Goal: Task Accomplishment & Management: Manage account settings

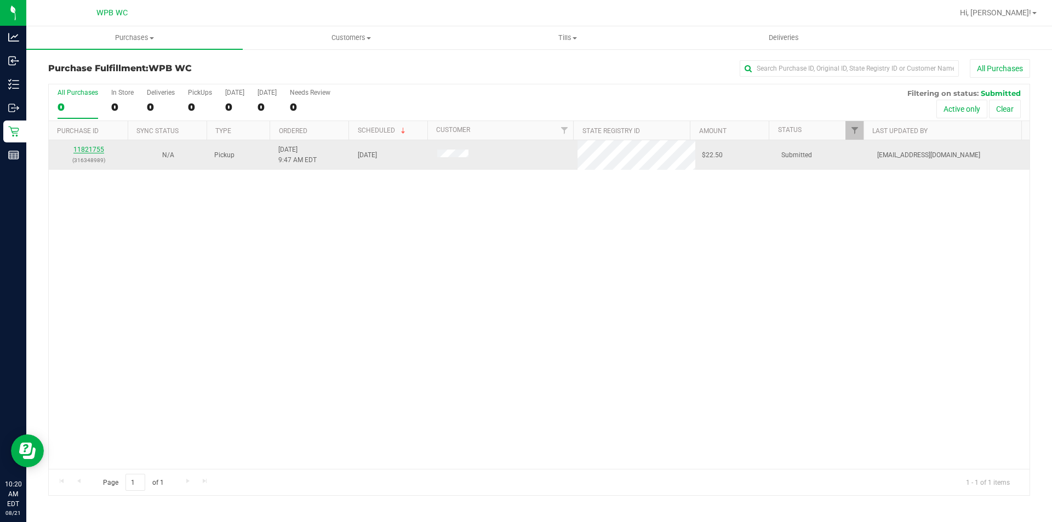
click at [83, 151] on link "11821755" at bounding box center [88, 150] width 31 height 8
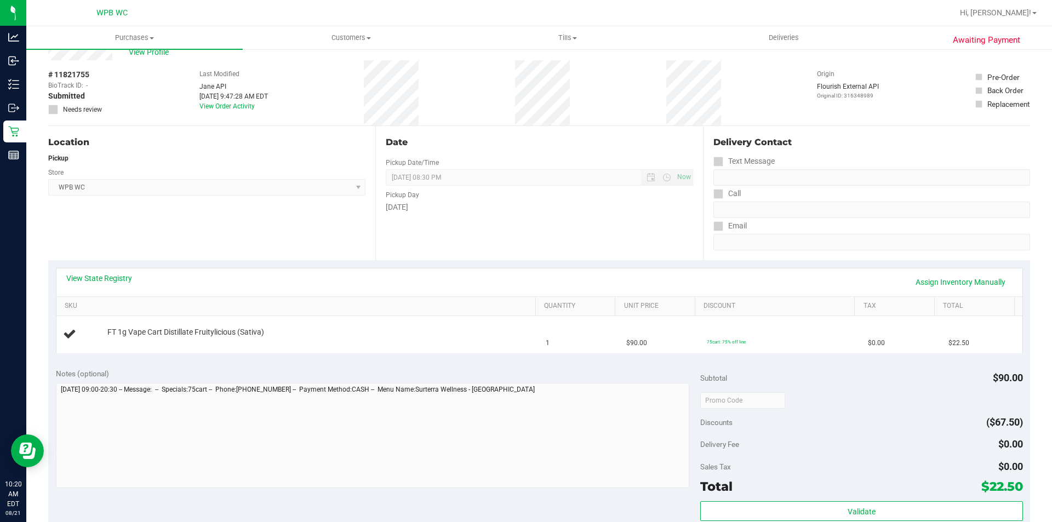
scroll to position [110, 0]
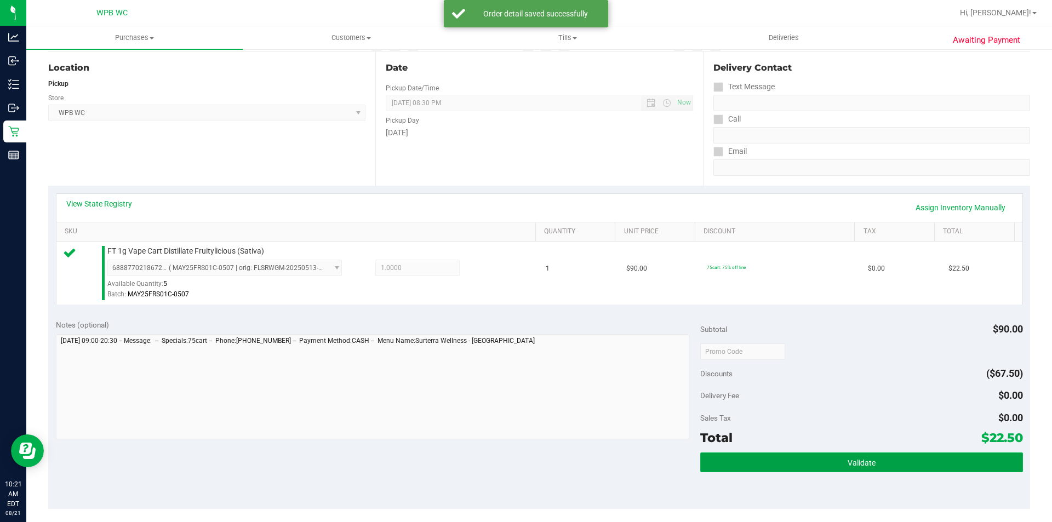
click at [928, 467] on button "Validate" at bounding box center [861, 463] width 322 height 20
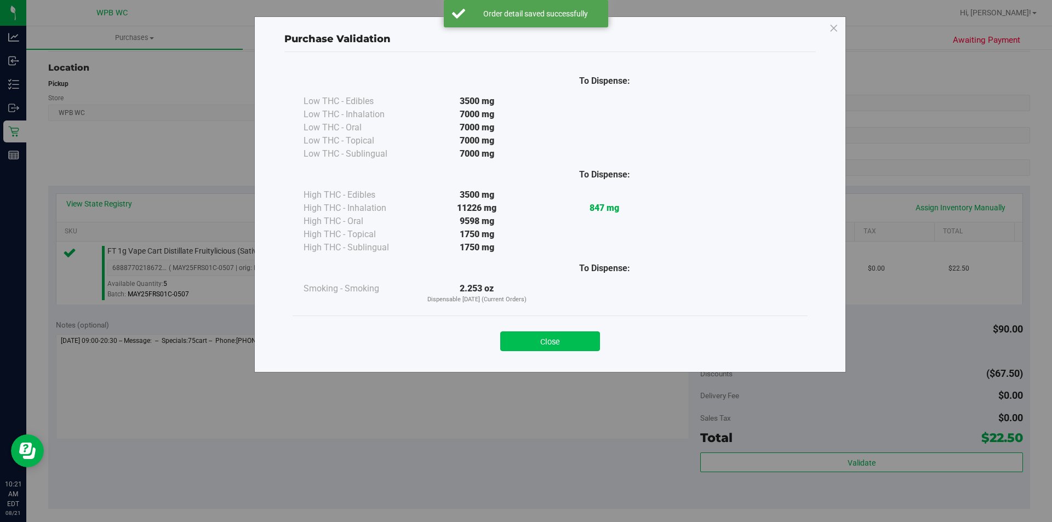
click at [584, 344] on button "Close" at bounding box center [550, 341] width 100 height 20
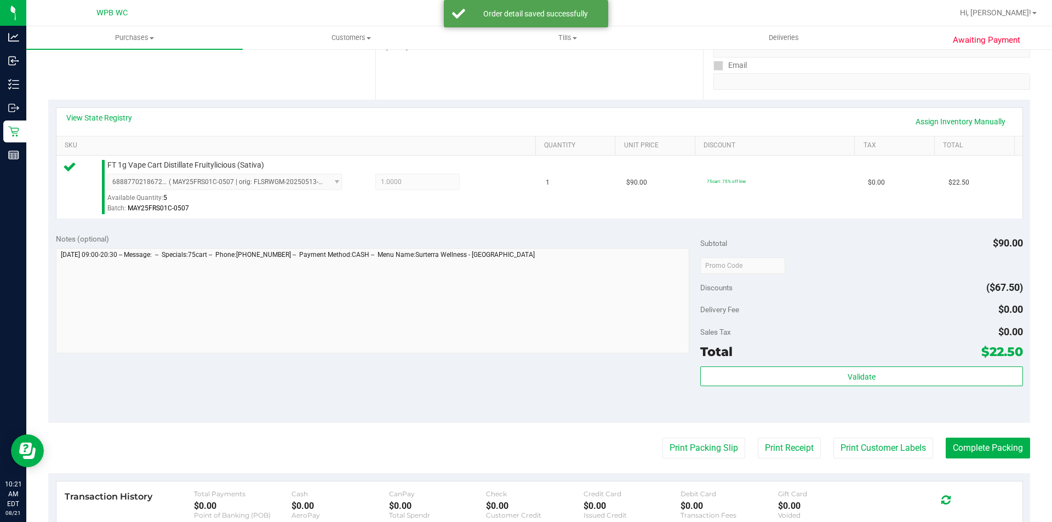
scroll to position [274, 0]
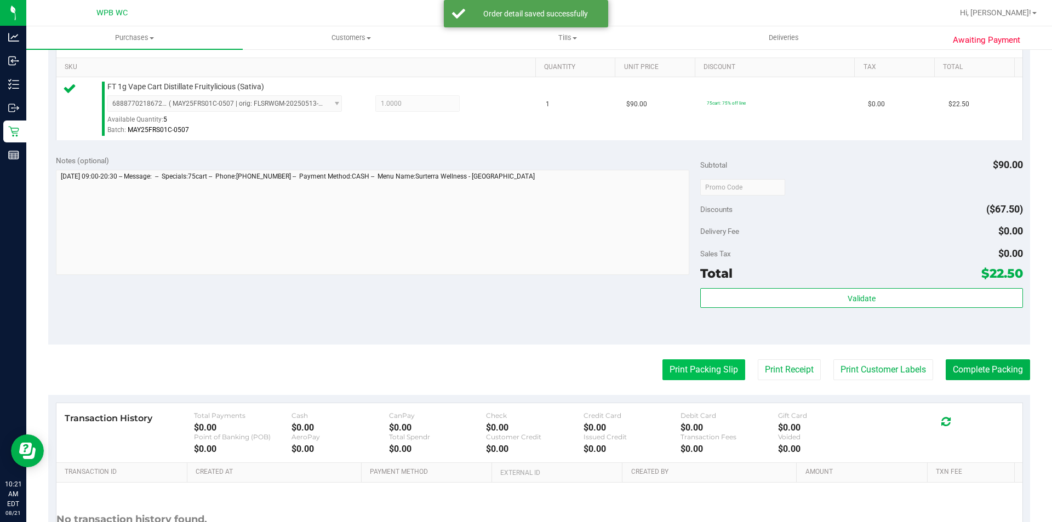
click at [706, 371] on button "Print Packing Slip" at bounding box center [703, 369] width 83 height 21
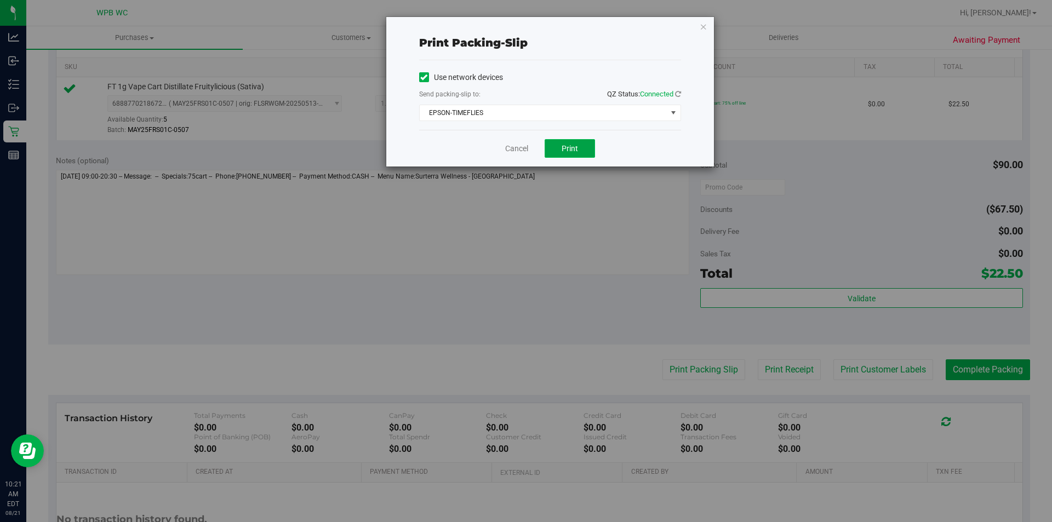
click at [563, 148] on span "Print" at bounding box center [570, 148] width 16 height 9
click at [705, 25] on icon "button" at bounding box center [704, 26] width 8 height 13
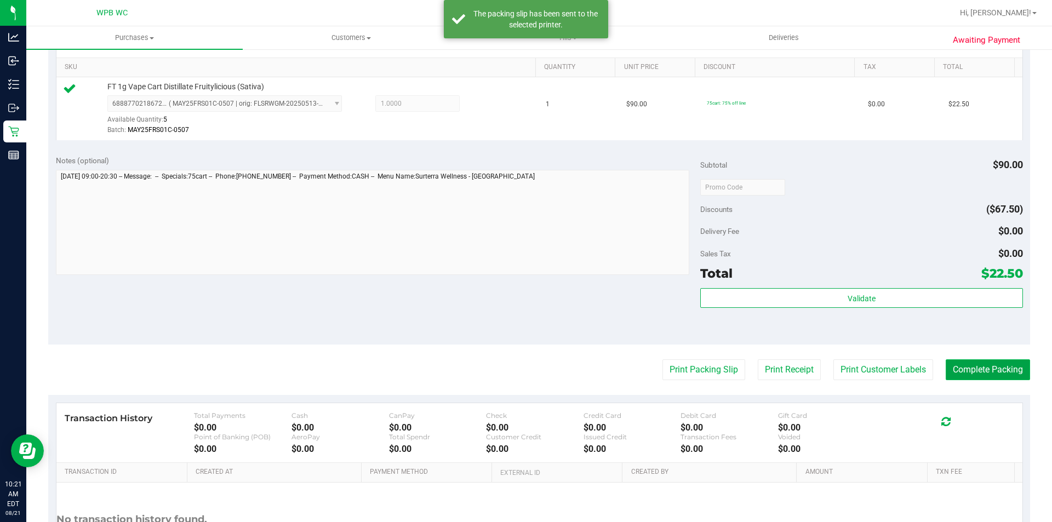
click at [958, 371] on button "Complete Packing" at bounding box center [988, 369] width 84 height 21
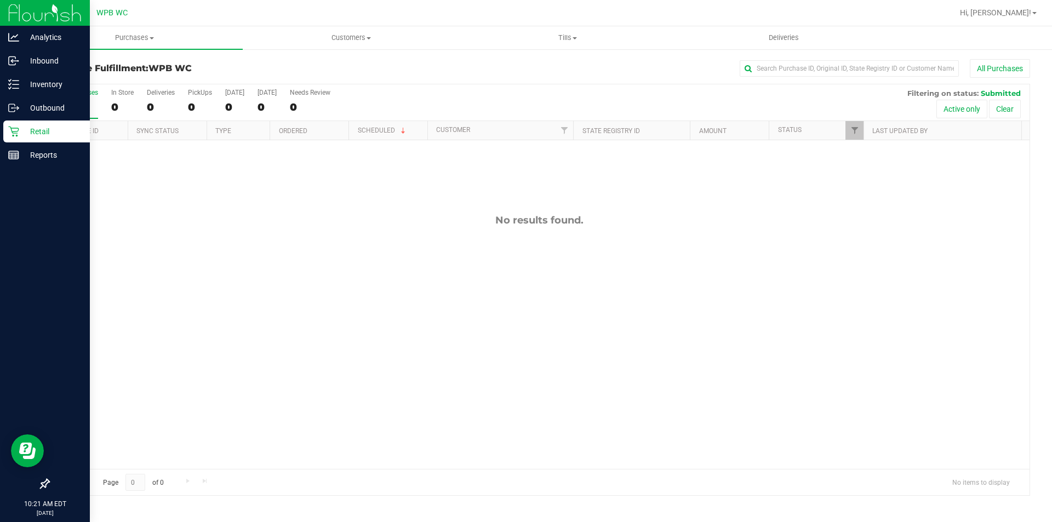
click at [25, 128] on p "Retail" at bounding box center [52, 131] width 66 height 13
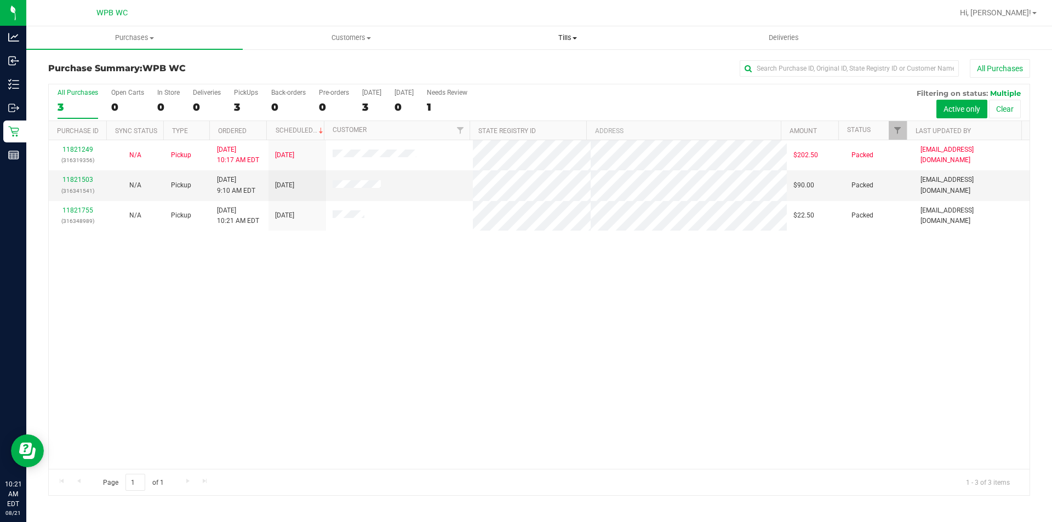
click at [558, 33] on span "Tills" at bounding box center [567, 38] width 215 height 10
click at [255, 311] on div "11821249 (316319356) N/A Pickup [DATE] 10:17 AM EDT 8/21/2025 $202.50 Packed [E…" at bounding box center [539, 304] width 981 height 329
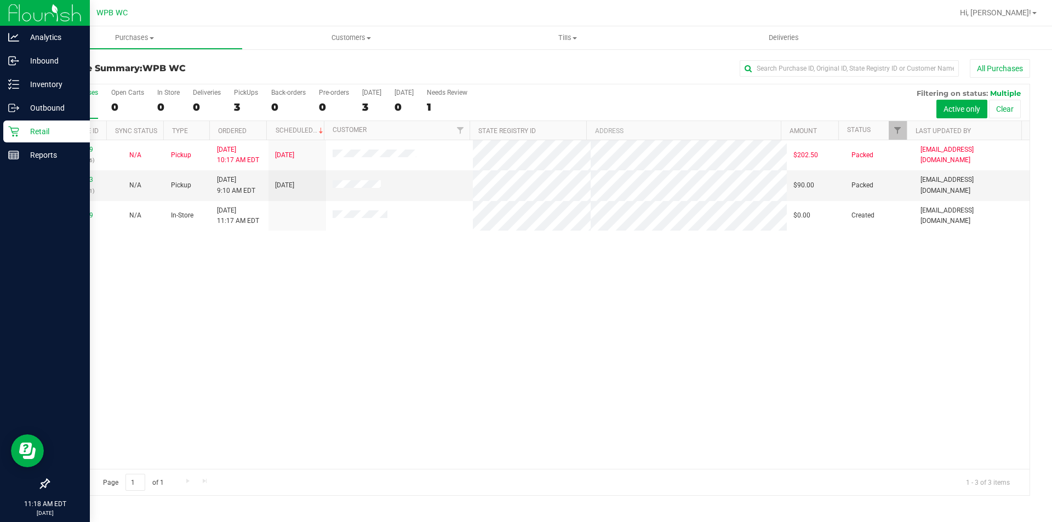
click at [20, 131] on p "Retail" at bounding box center [52, 131] width 66 height 13
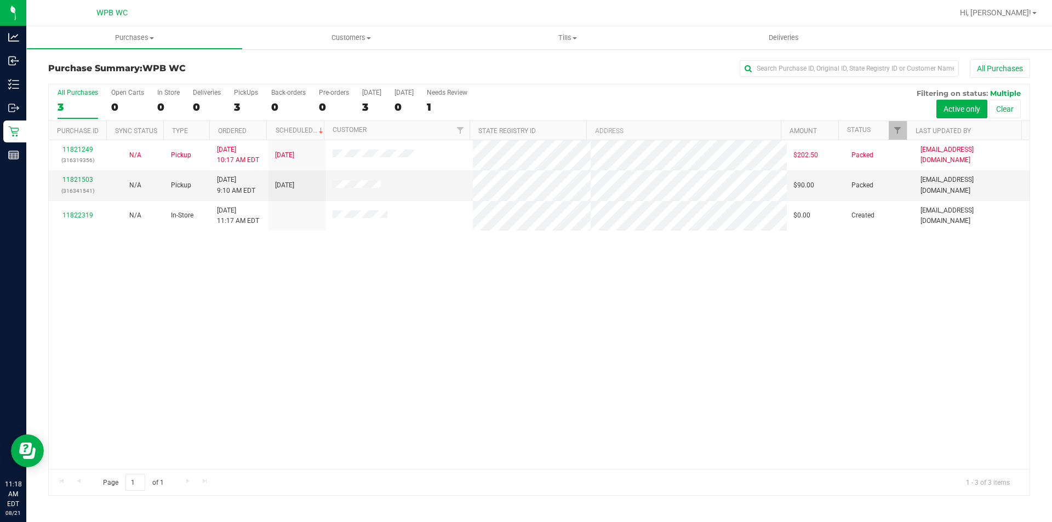
click at [648, 408] on div "11821249 (316319356) N/A Pickup [DATE] 10:17 AM EDT 8/21/2025 $202.50 Packed [E…" at bounding box center [539, 304] width 981 height 329
click at [322, 365] on div "11821249 (316319356) N/A Pickup [DATE] 10:17 AM EDT 8/21/2025 $202.50 Packed [E…" at bounding box center [539, 304] width 981 height 329
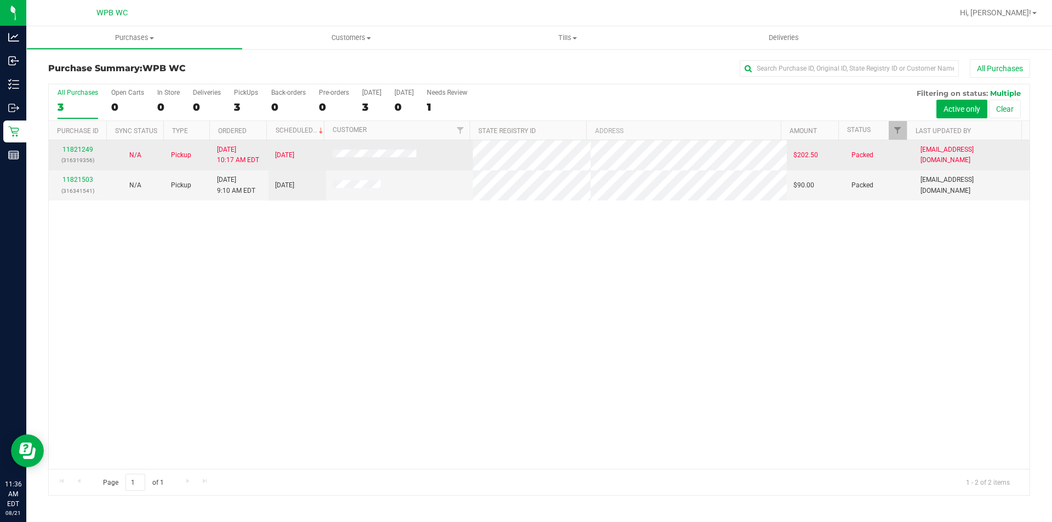
click at [70, 157] on p "(316319356)" at bounding box center [77, 160] width 44 height 10
click at [83, 147] on link "11821249" at bounding box center [77, 150] width 31 height 8
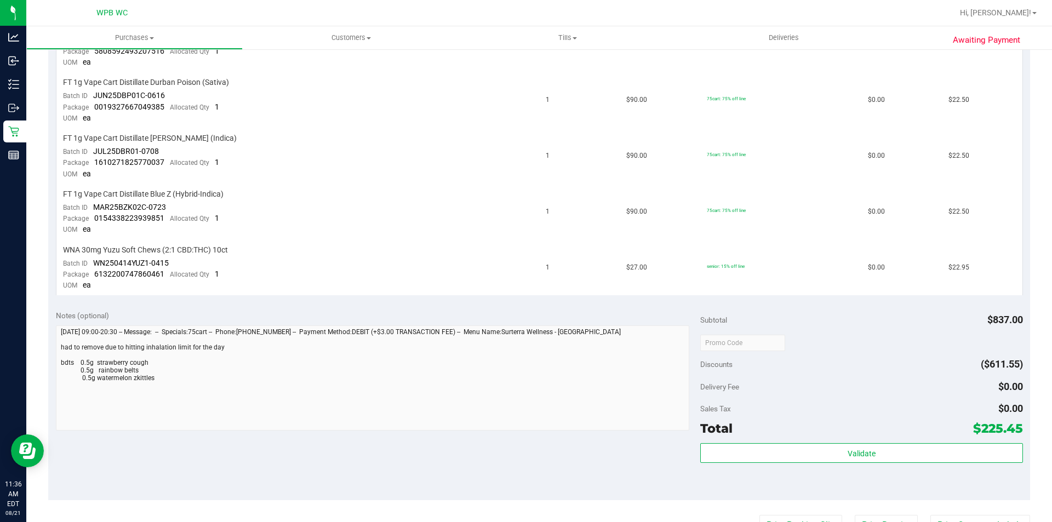
scroll to position [712, 0]
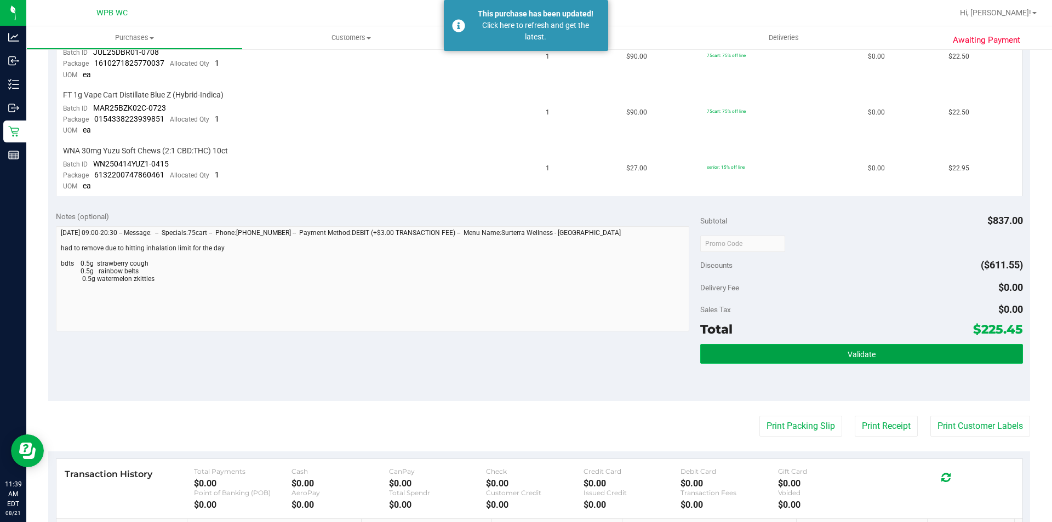
click at [761, 346] on button "Validate" at bounding box center [861, 354] width 322 height 20
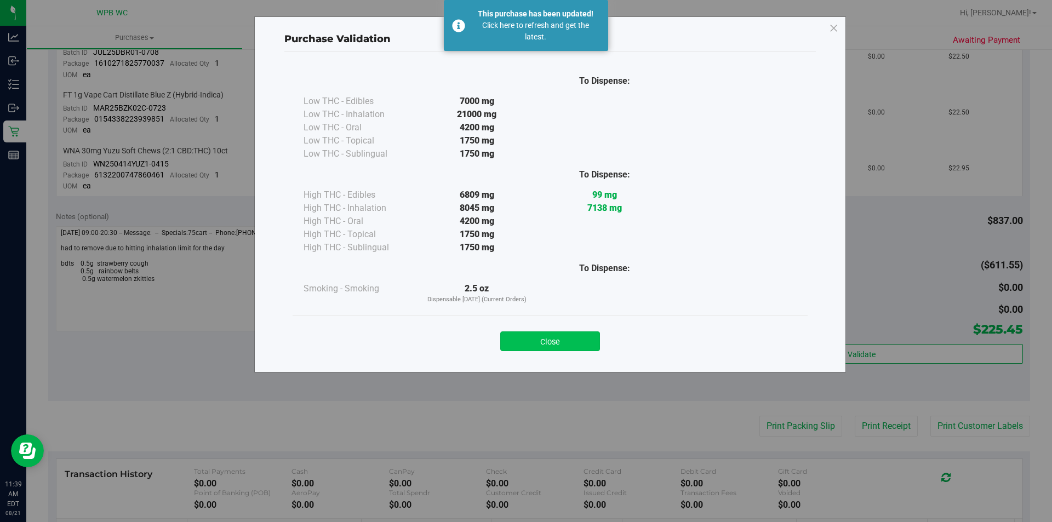
click at [518, 350] on button "Close" at bounding box center [550, 341] width 100 height 20
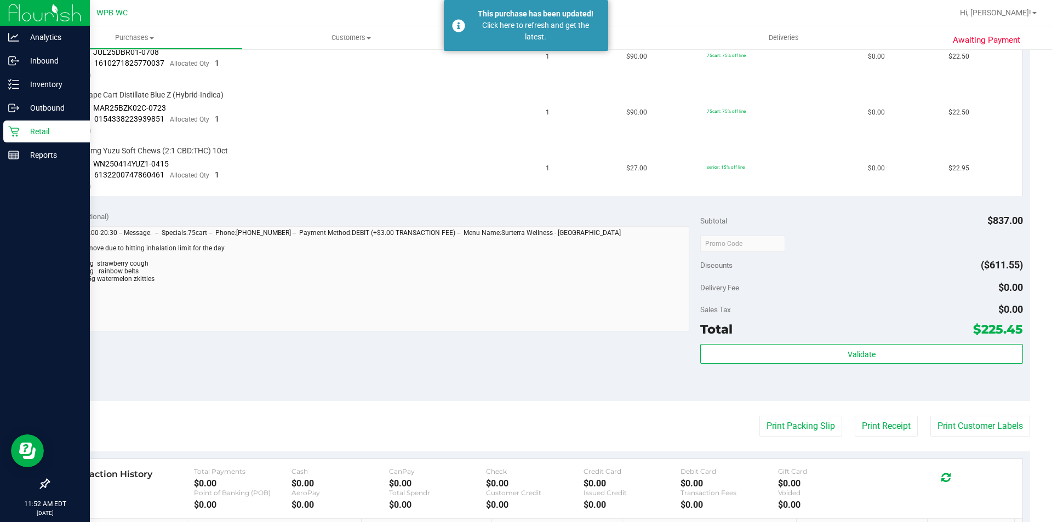
click at [25, 131] on p "Retail" at bounding box center [52, 131] width 66 height 13
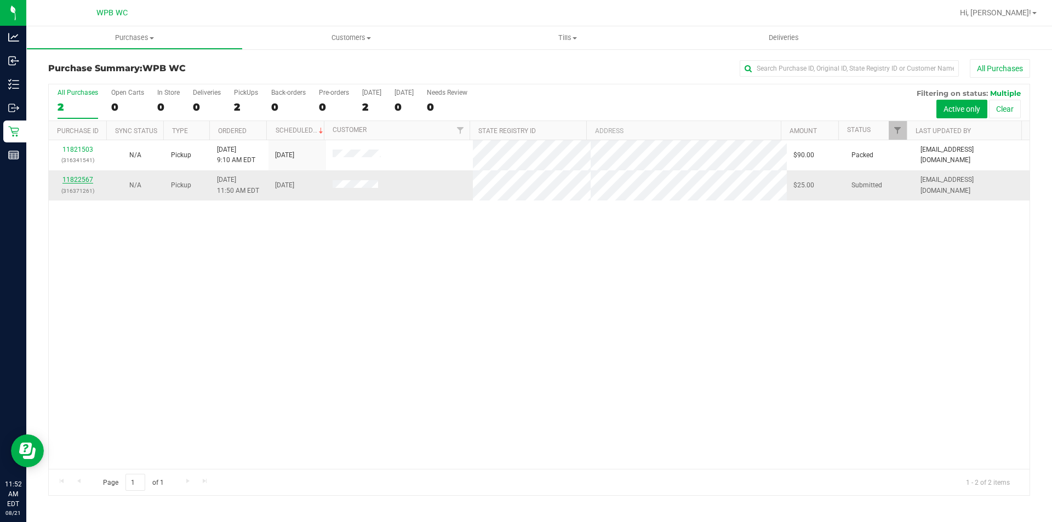
click at [80, 181] on link "11822567" at bounding box center [77, 180] width 31 height 8
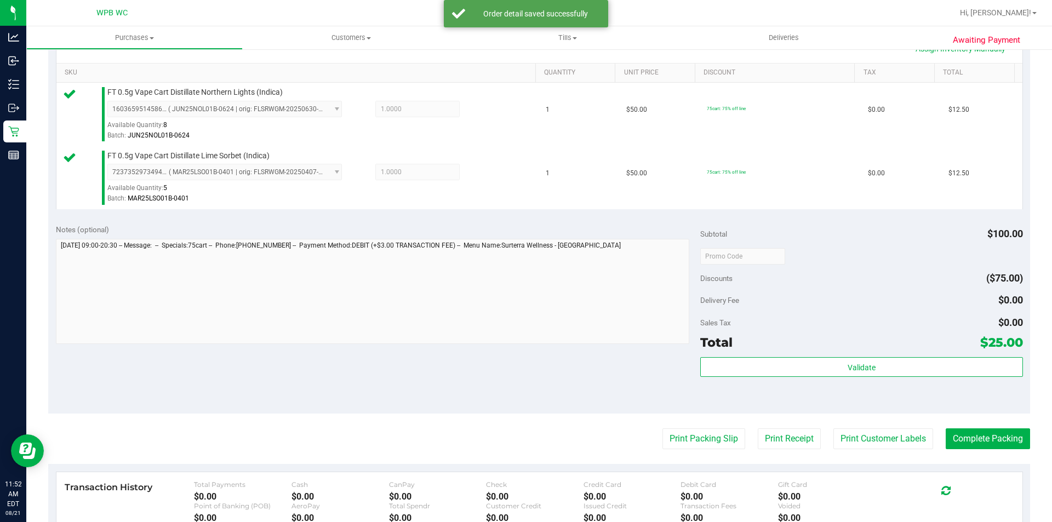
scroll to position [329, 0]
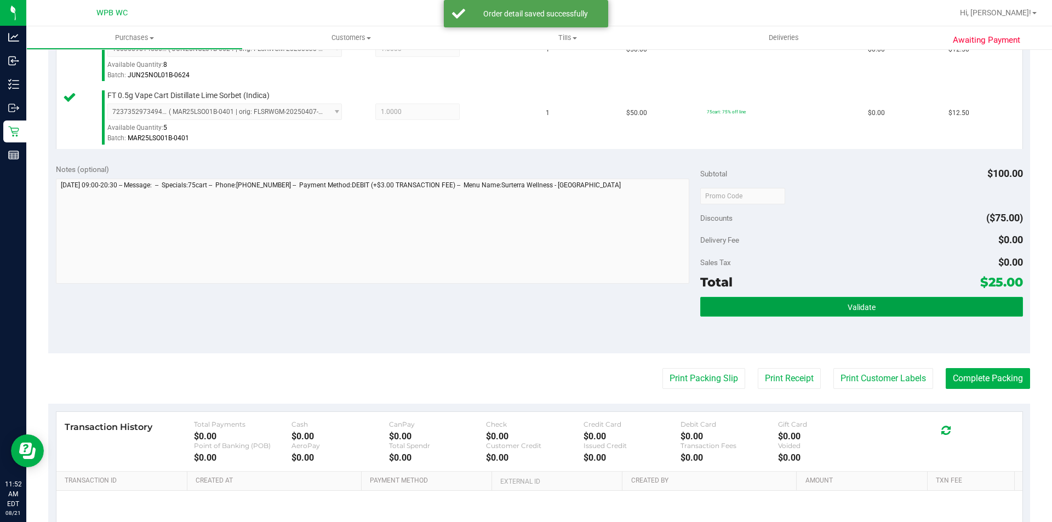
click at [729, 311] on button "Validate" at bounding box center [861, 307] width 322 height 20
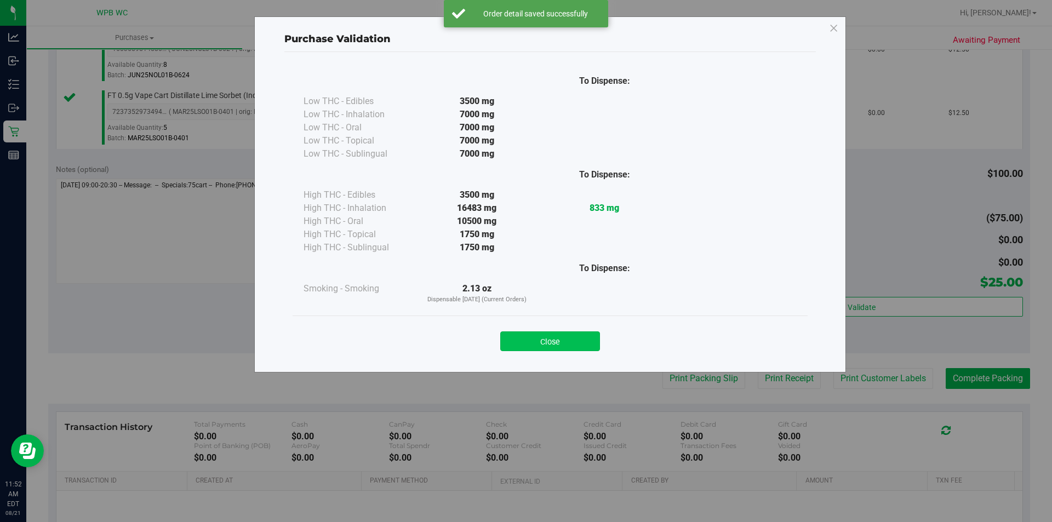
click at [565, 346] on button "Close" at bounding box center [550, 341] width 100 height 20
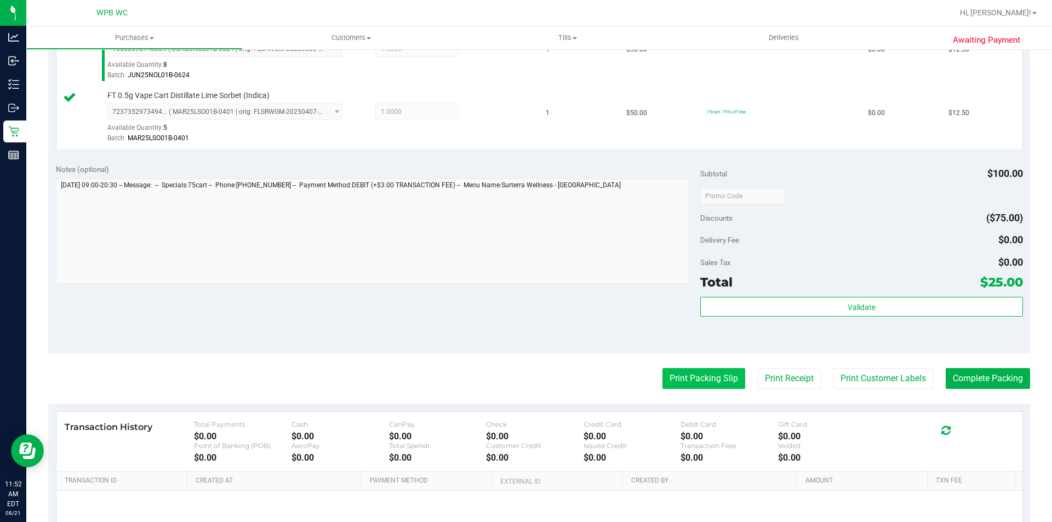
click at [689, 385] on button "Print Packing Slip" at bounding box center [703, 378] width 83 height 21
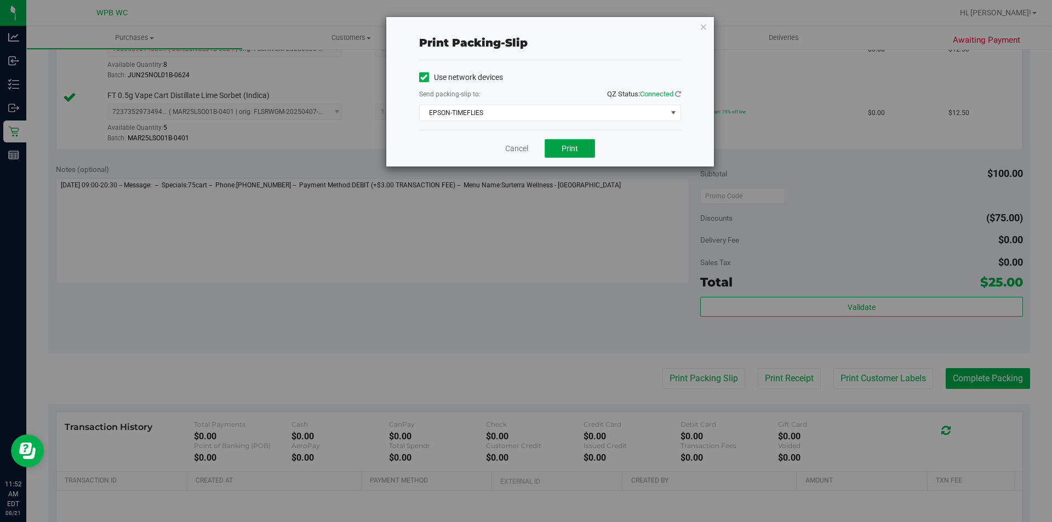
click at [581, 141] on button "Print" at bounding box center [570, 148] width 50 height 19
click at [705, 31] on icon "button" at bounding box center [704, 26] width 8 height 13
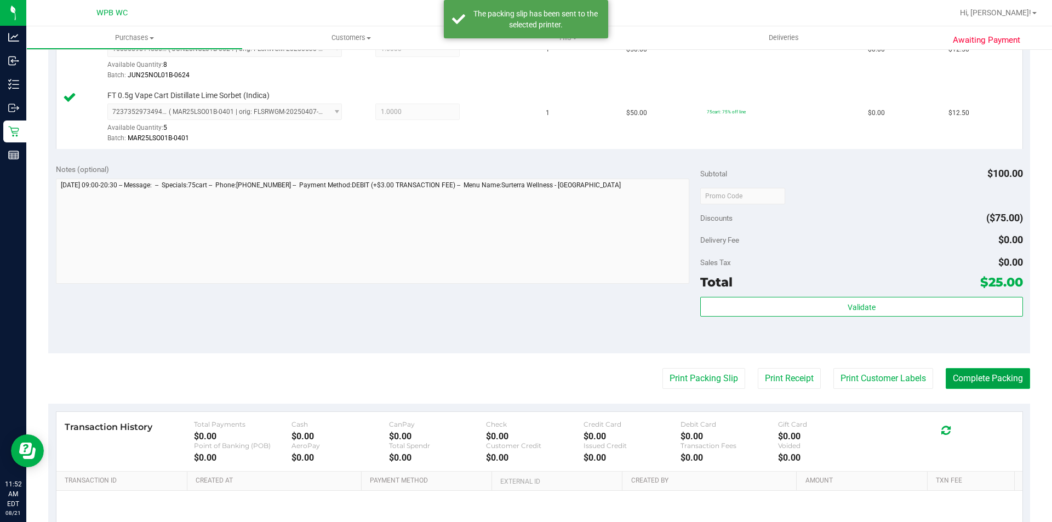
click at [958, 375] on button "Complete Packing" at bounding box center [988, 378] width 84 height 21
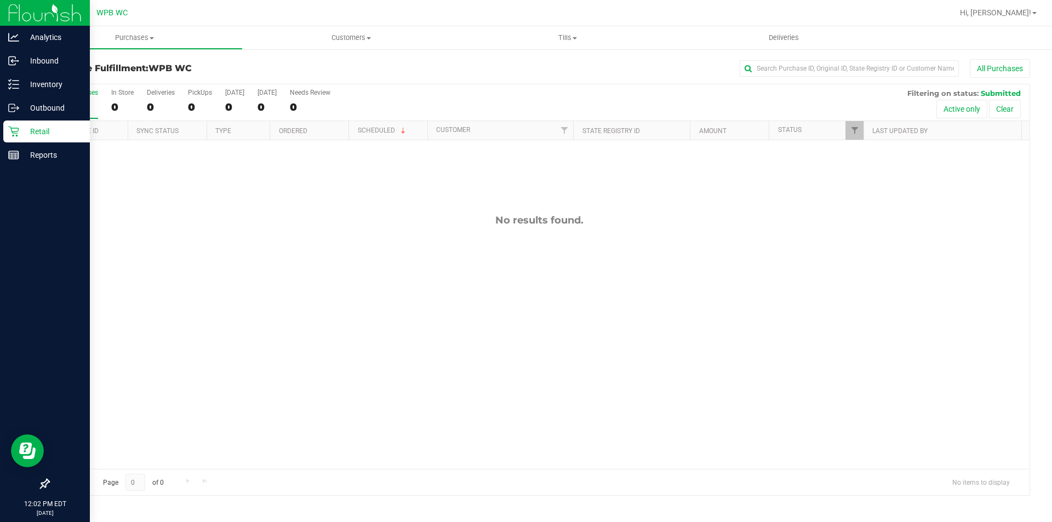
click at [19, 127] on div "Retail" at bounding box center [46, 132] width 87 height 22
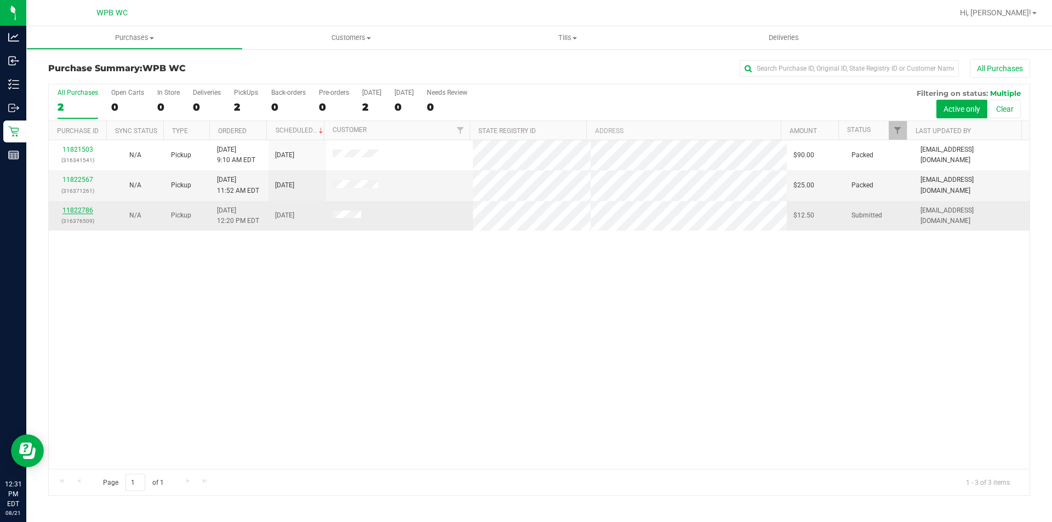
click at [71, 207] on link "11822786" at bounding box center [77, 211] width 31 height 8
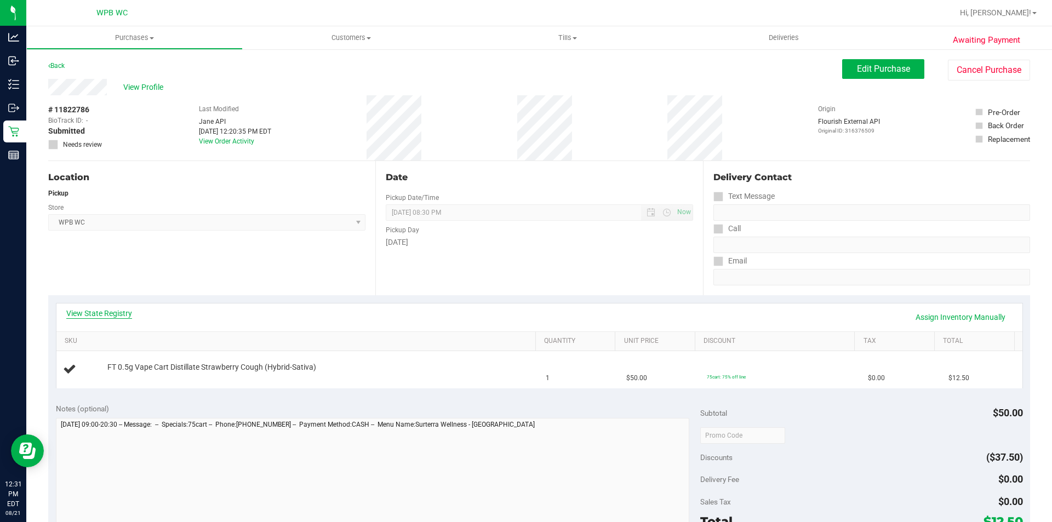
click at [119, 314] on link "View State Registry" at bounding box center [99, 313] width 66 height 11
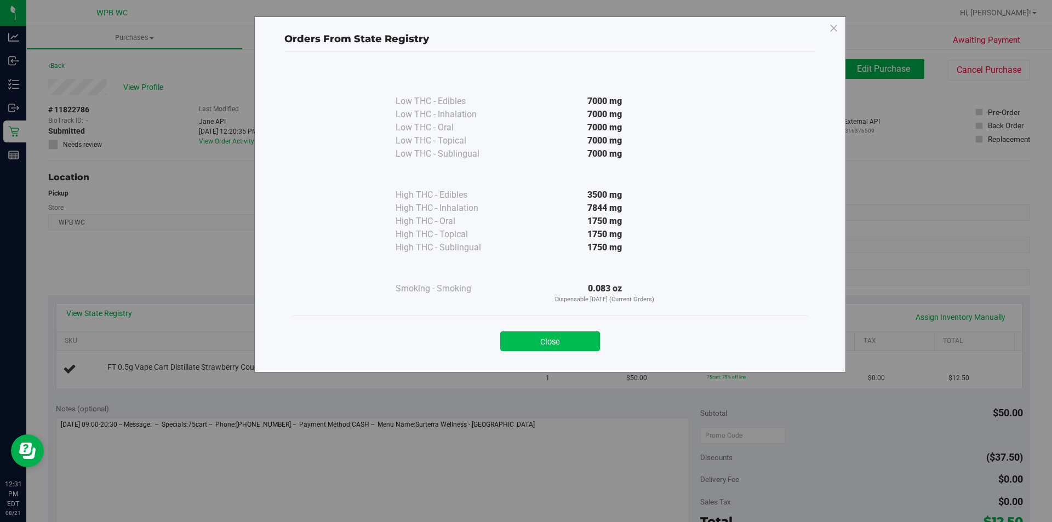
click at [551, 338] on button "Close" at bounding box center [550, 341] width 100 height 20
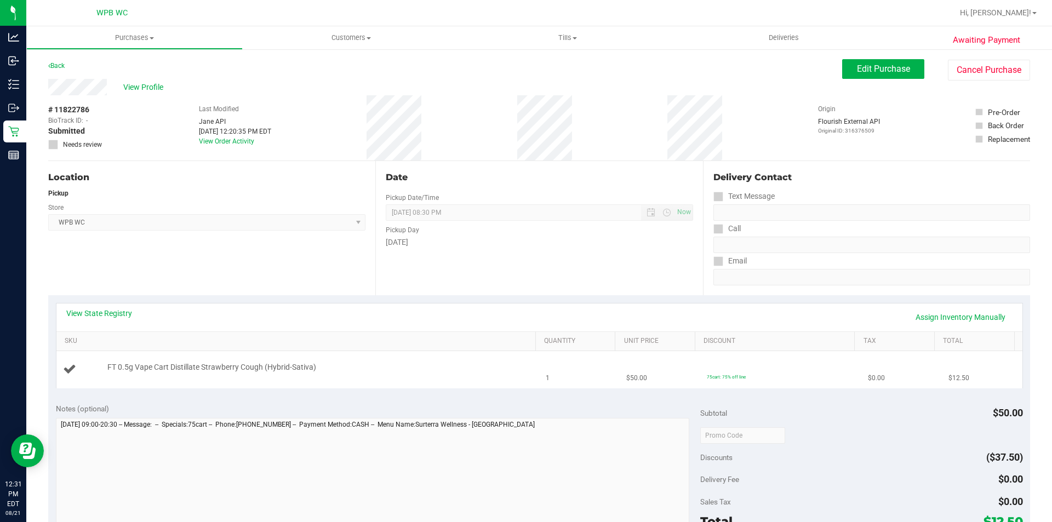
click at [653, 376] on td "$50.00" at bounding box center [660, 369] width 81 height 37
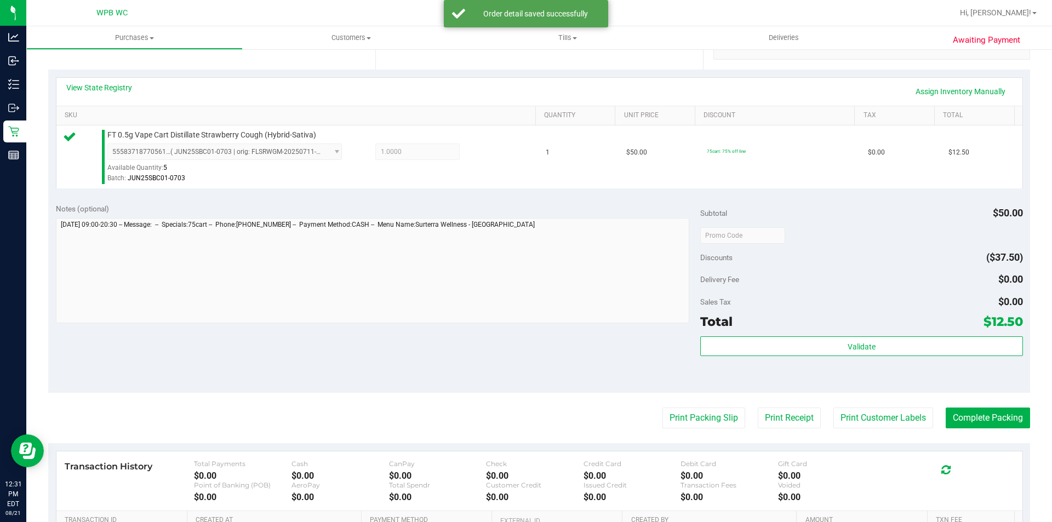
scroll to position [274, 0]
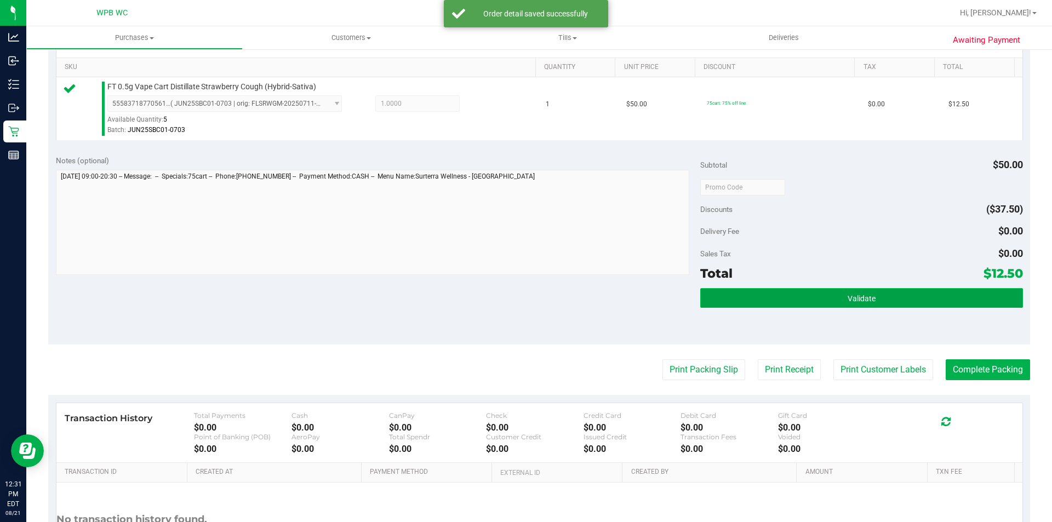
click at [811, 302] on button "Validate" at bounding box center [861, 298] width 322 height 20
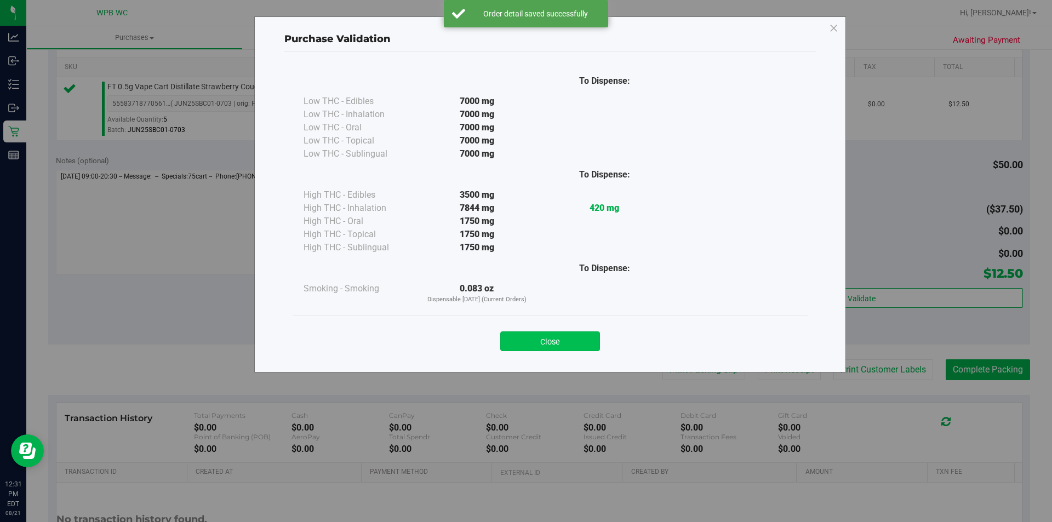
click at [582, 339] on button "Close" at bounding box center [550, 341] width 100 height 20
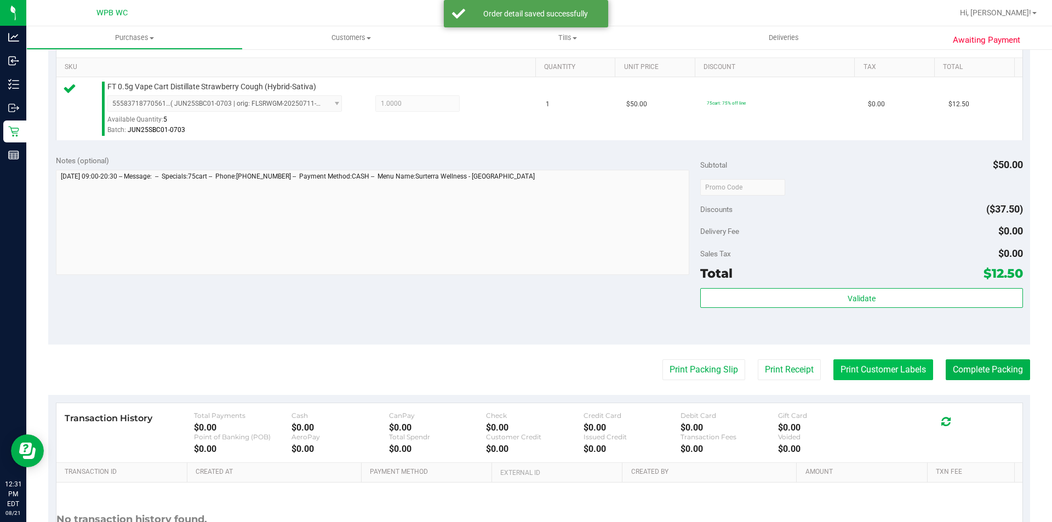
click at [859, 370] on button "Print Customer Labels" at bounding box center [883, 369] width 100 height 21
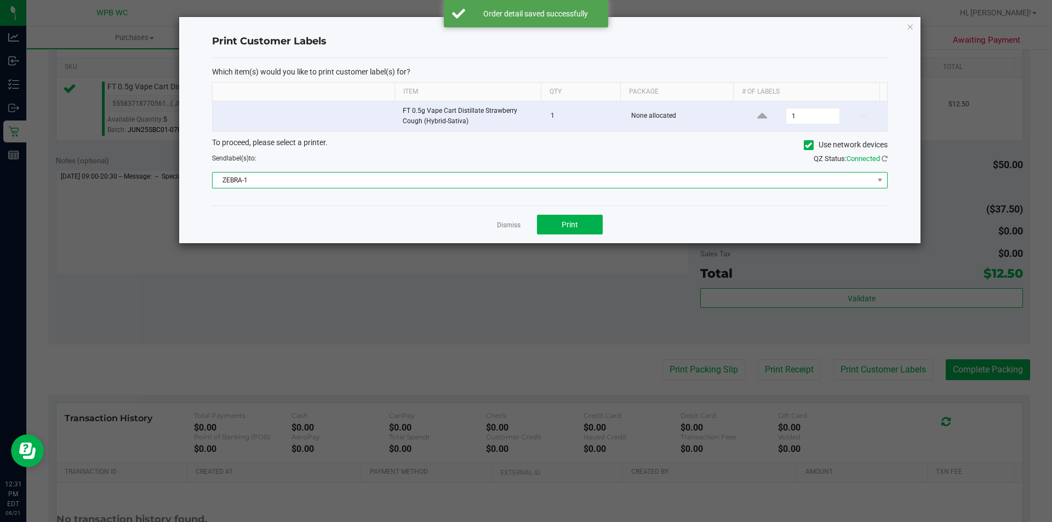
click at [546, 183] on span "ZEBRA-1" at bounding box center [543, 180] width 661 height 15
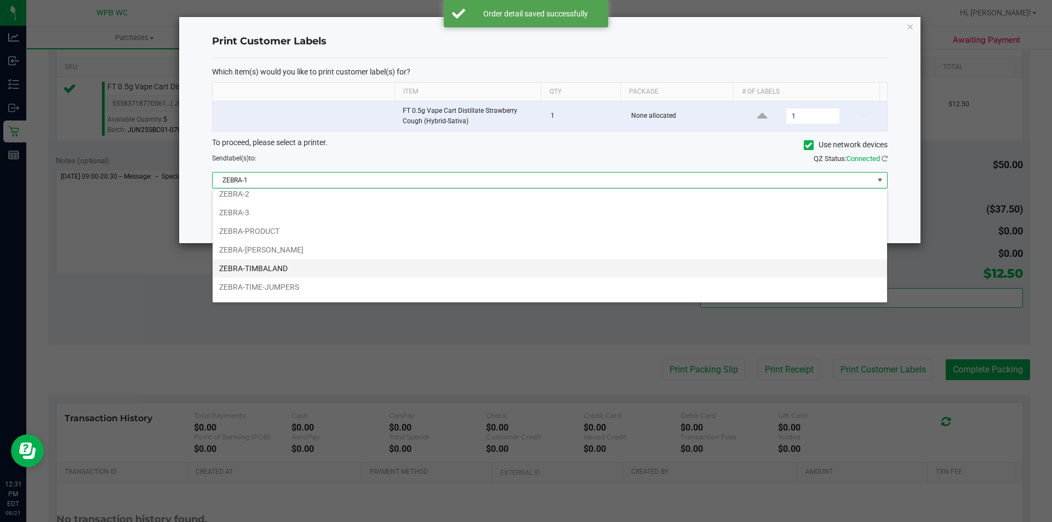
scroll to position [39, 0]
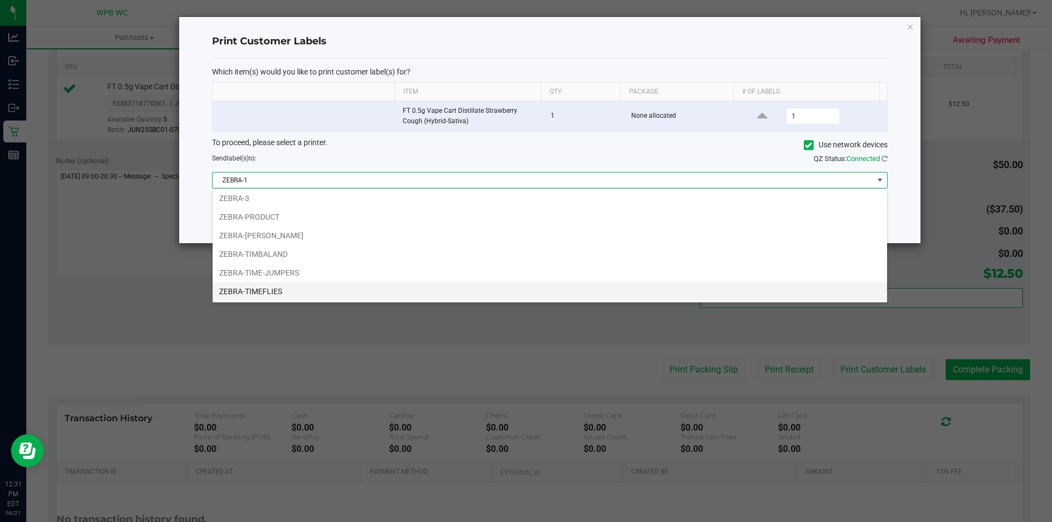
click at [301, 289] on li "ZEBRA-TIMEFLIES" at bounding box center [550, 291] width 674 height 19
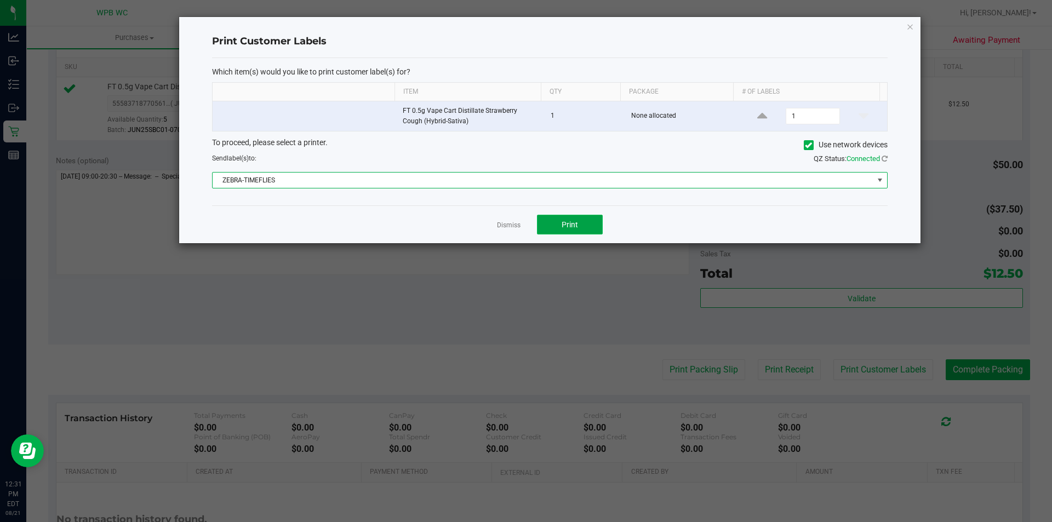
click at [576, 218] on button "Print" at bounding box center [570, 225] width 66 height 20
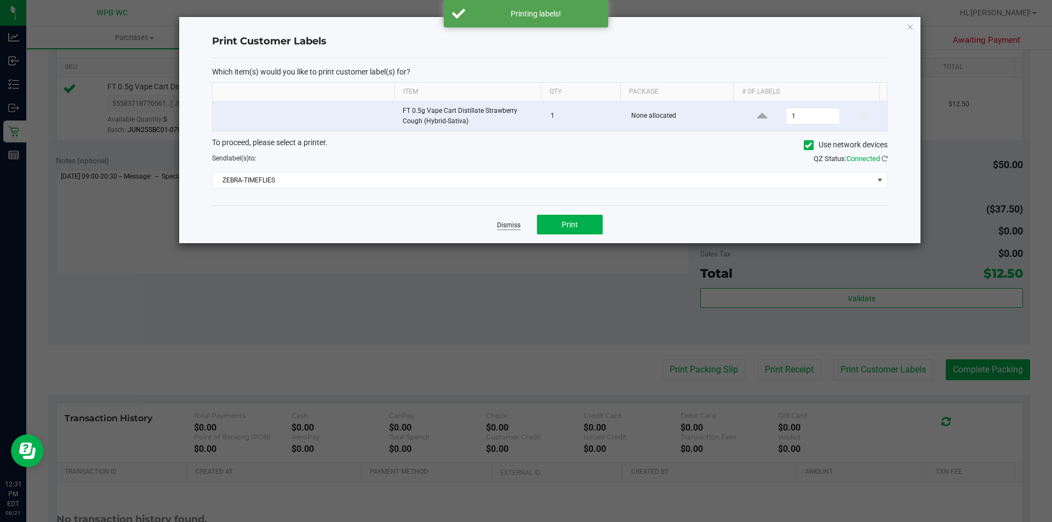
click at [507, 223] on link "Dismiss" at bounding box center [509, 225] width 24 height 9
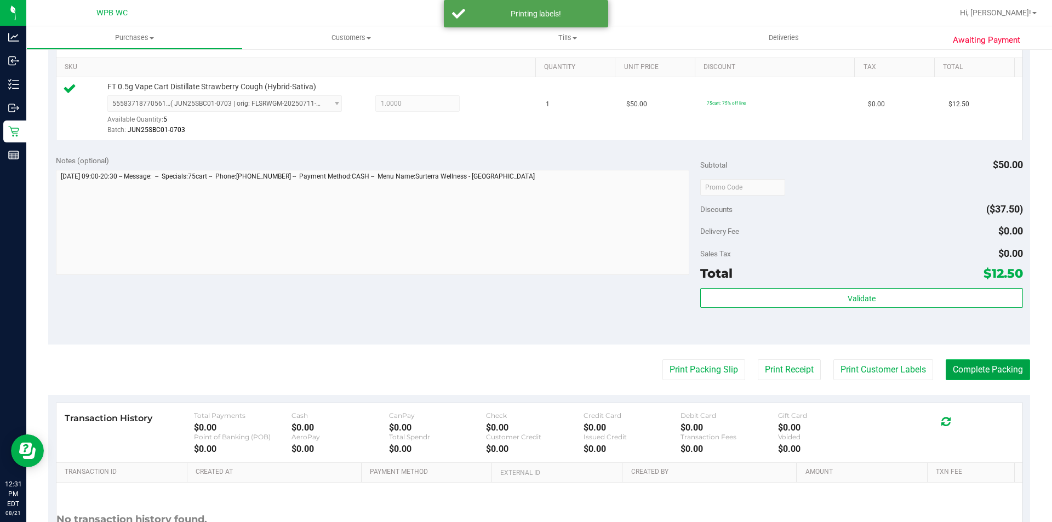
click at [968, 367] on button "Complete Packing" at bounding box center [988, 369] width 84 height 21
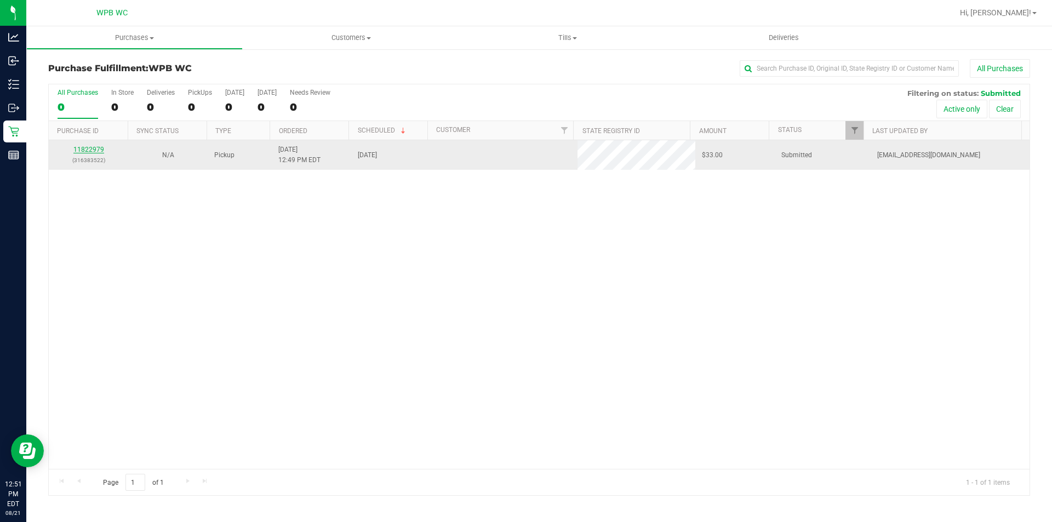
click at [86, 147] on link "11822979" at bounding box center [88, 150] width 31 height 8
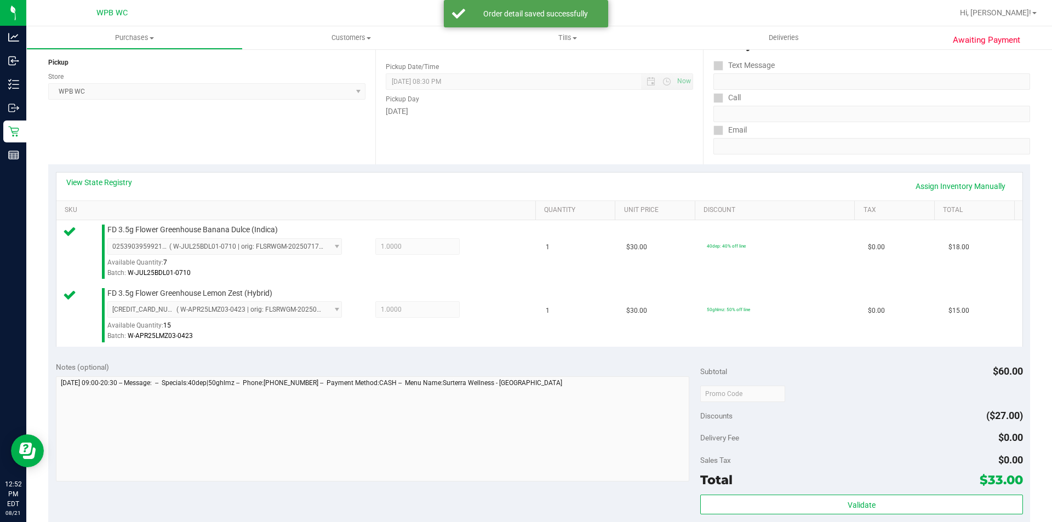
scroll to position [384, 0]
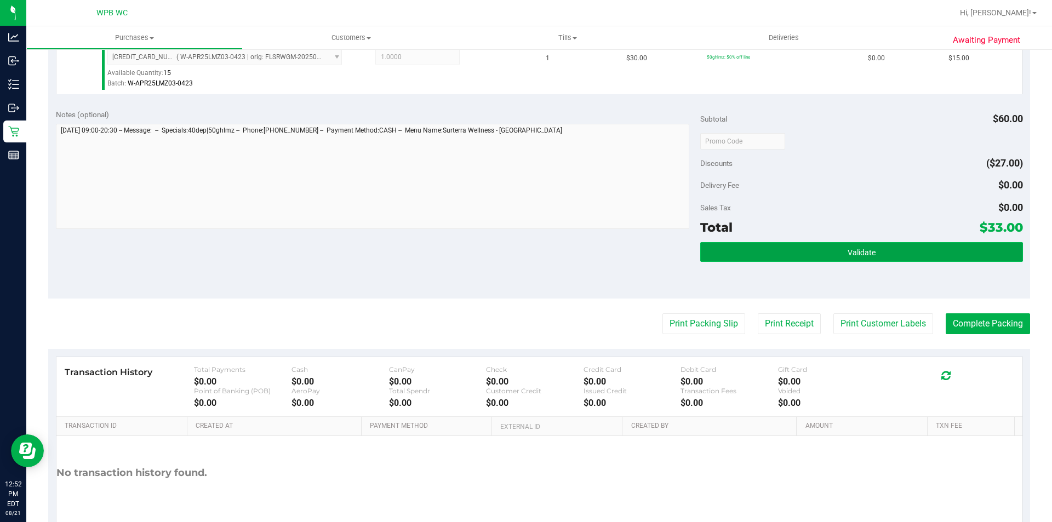
click at [851, 252] on span "Validate" at bounding box center [862, 252] width 28 height 9
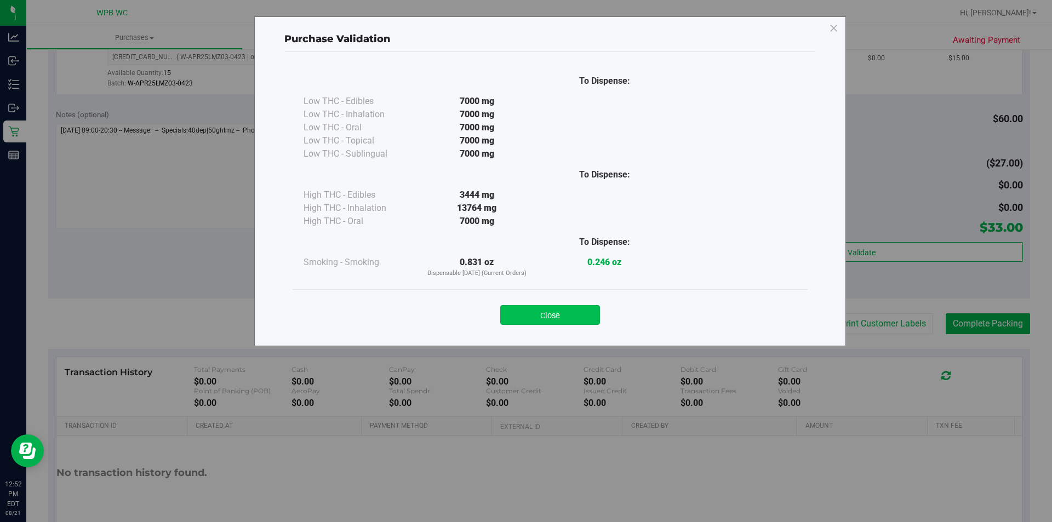
click at [556, 311] on button "Close" at bounding box center [550, 315] width 100 height 20
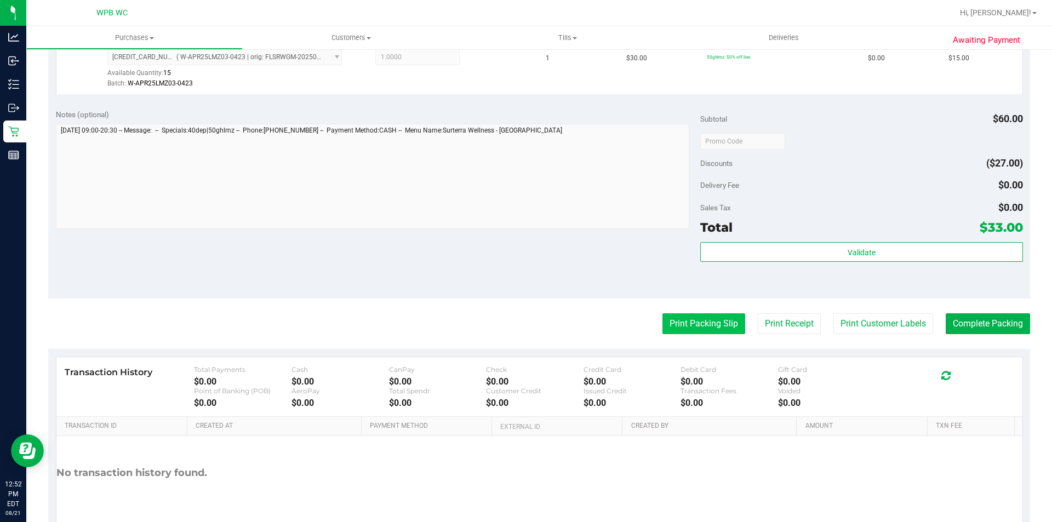
click at [662, 321] on button "Print Packing Slip" at bounding box center [703, 323] width 83 height 21
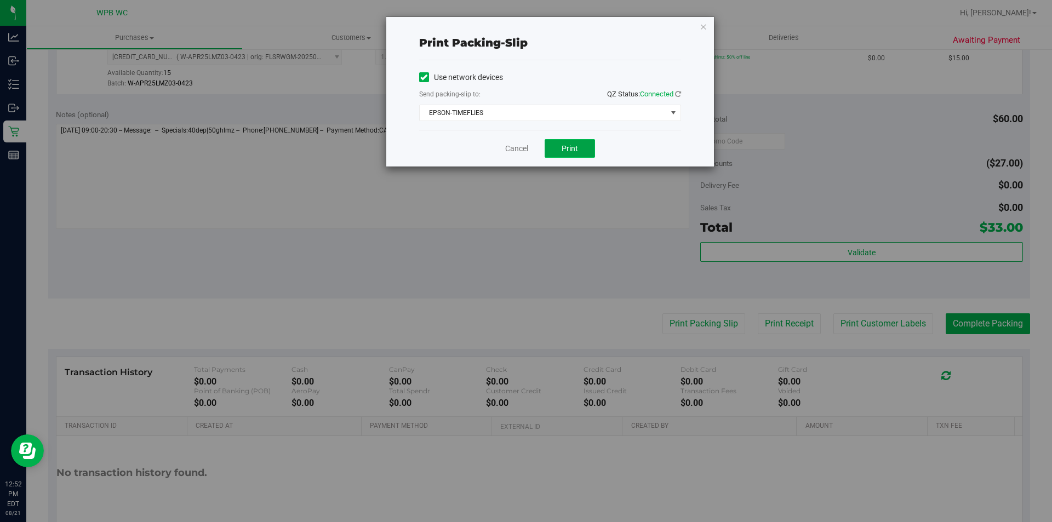
click at [563, 146] on span "Print" at bounding box center [570, 148] width 16 height 9
click at [511, 148] on link "Cancel" at bounding box center [516, 149] width 23 height 12
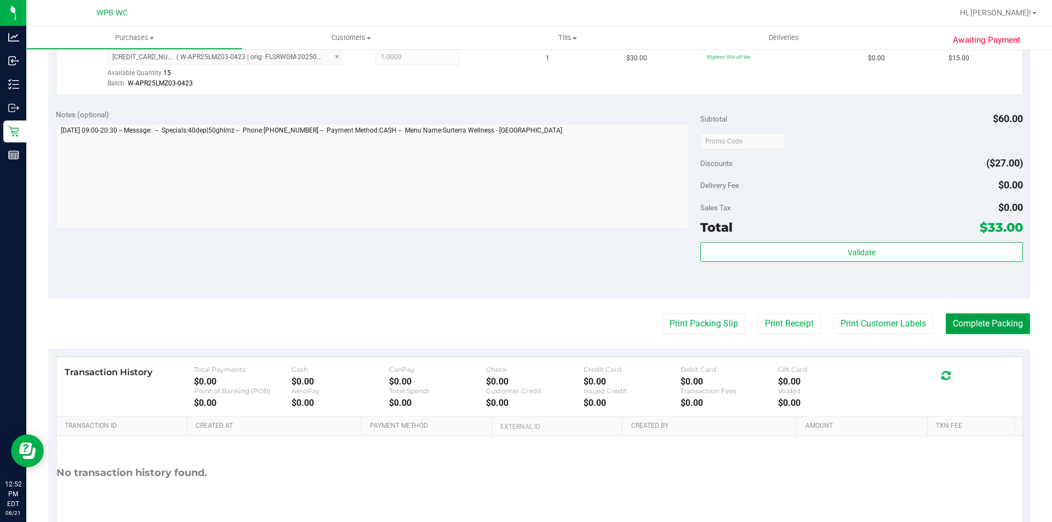
click at [1008, 322] on button "Complete Packing" at bounding box center [988, 323] width 84 height 21
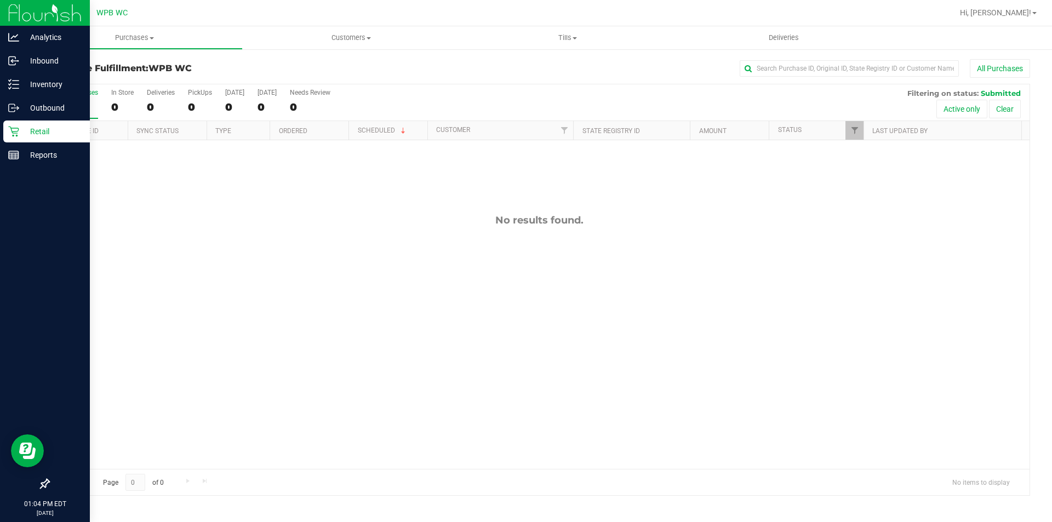
click at [18, 131] on icon at bounding box center [13, 132] width 10 height 10
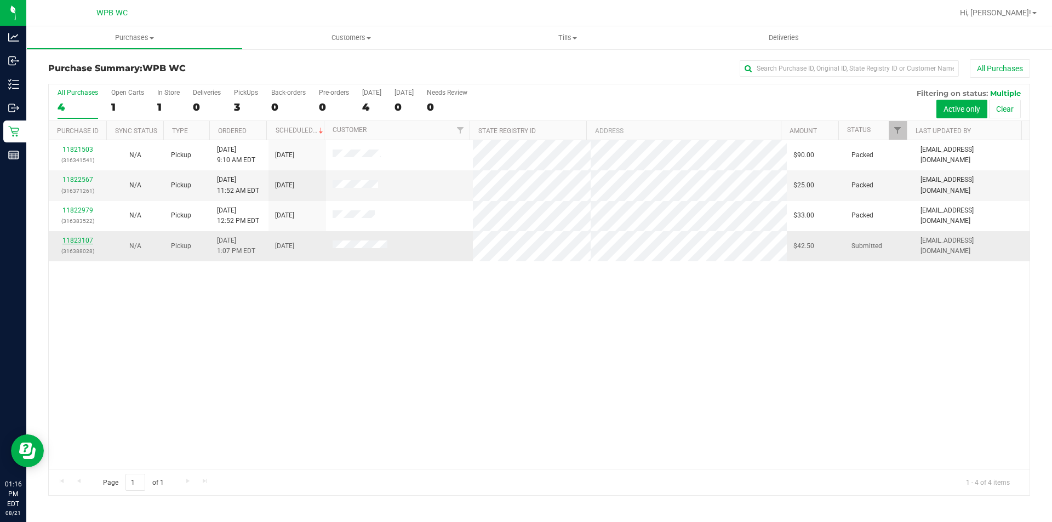
click at [77, 239] on link "11823107" at bounding box center [77, 241] width 31 height 8
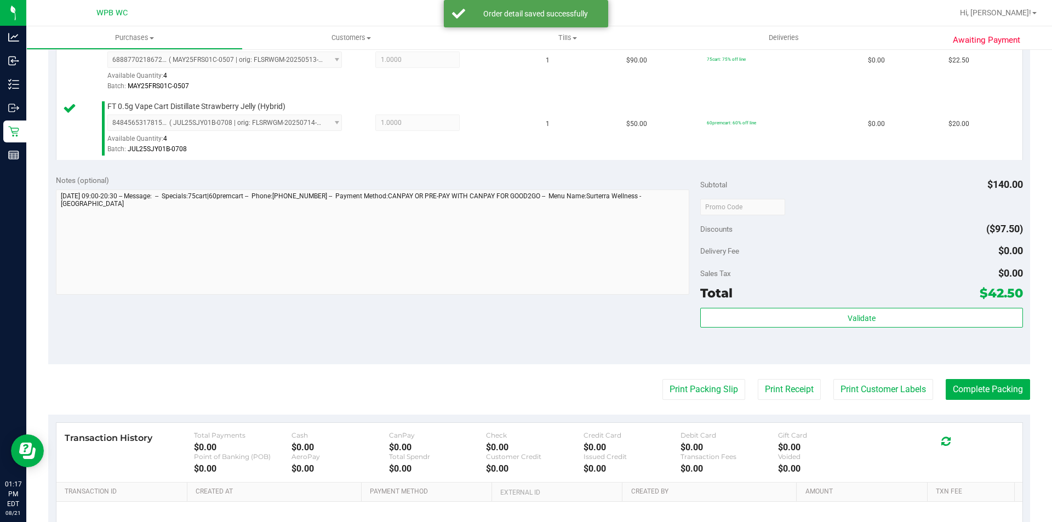
scroll to position [437, 0]
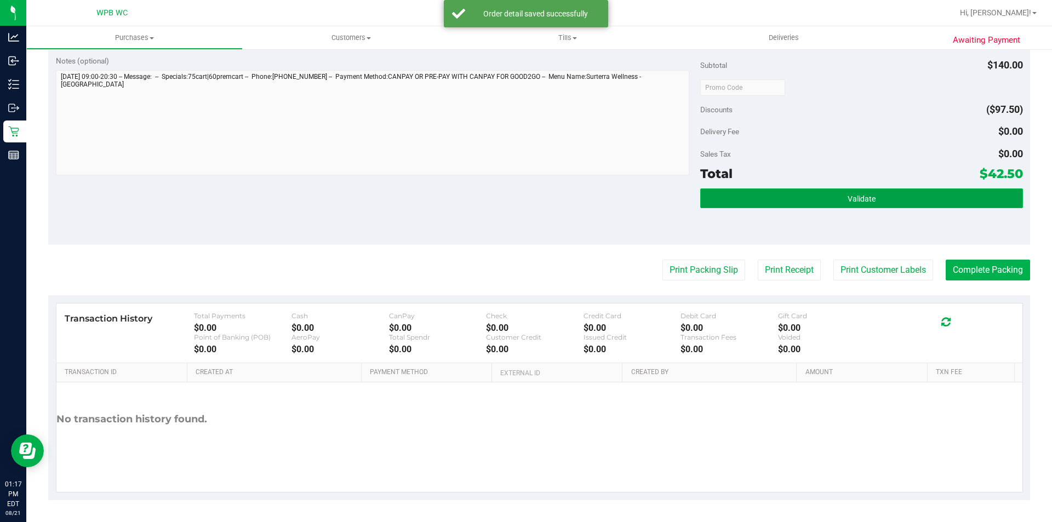
click at [738, 198] on button "Validate" at bounding box center [861, 198] width 322 height 20
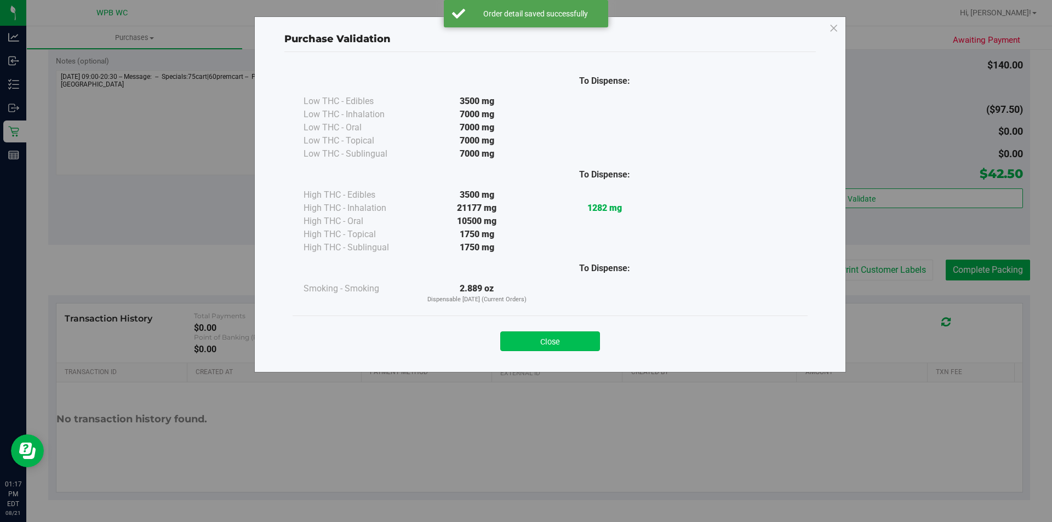
click at [569, 337] on button "Close" at bounding box center [550, 341] width 100 height 20
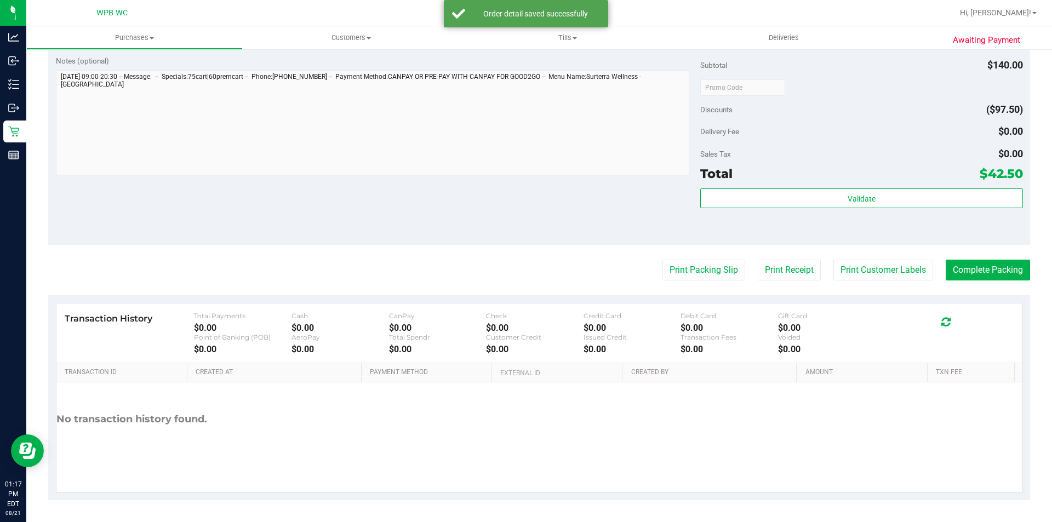
click at [698, 284] on purchase-details "Back Edit Purchase Cancel Purchase View Profile # 11823107 BioTrack ID: - Submi…" at bounding box center [539, 61] width 982 height 878
click at [692, 255] on purchase-details "Back Edit Purchase Cancel Purchase View Profile # 11823107 BioTrack ID: - Submi…" at bounding box center [539, 61] width 982 height 878
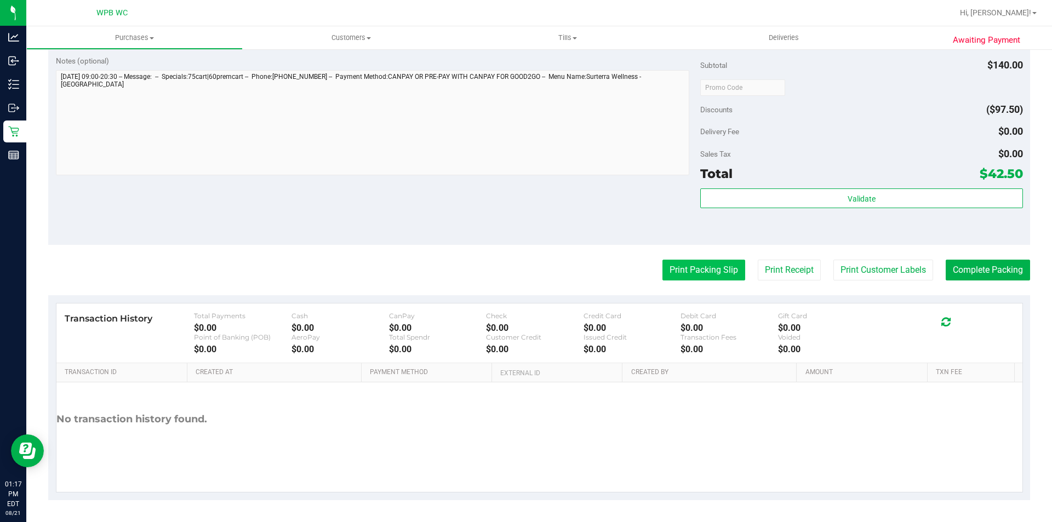
click at [702, 276] on button "Print Packing Slip" at bounding box center [703, 270] width 83 height 21
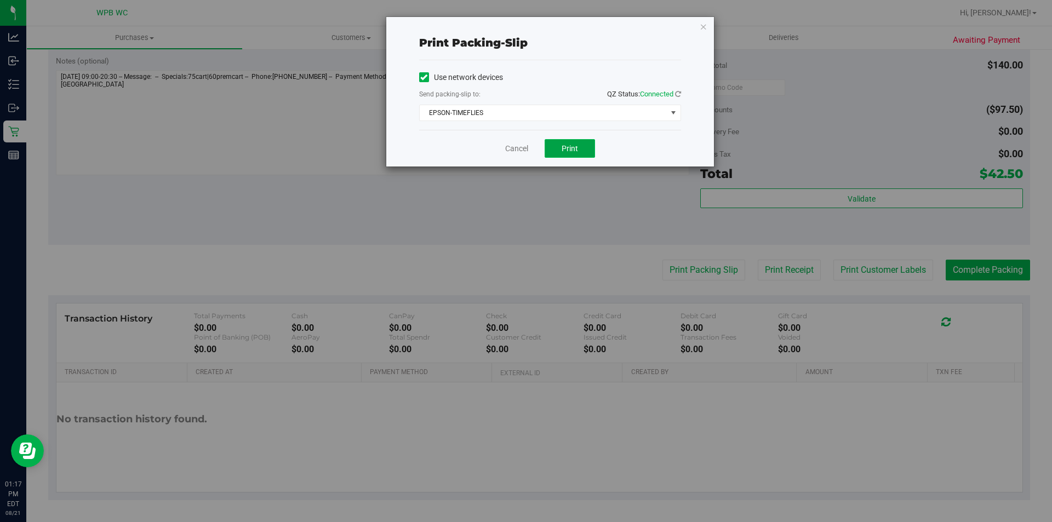
click at [550, 144] on button "Print" at bounding box center [570, 148] width 50 height 19
click at [519, 149] on link "Cancel" at bounding box center [516, 149] width 23 height 12
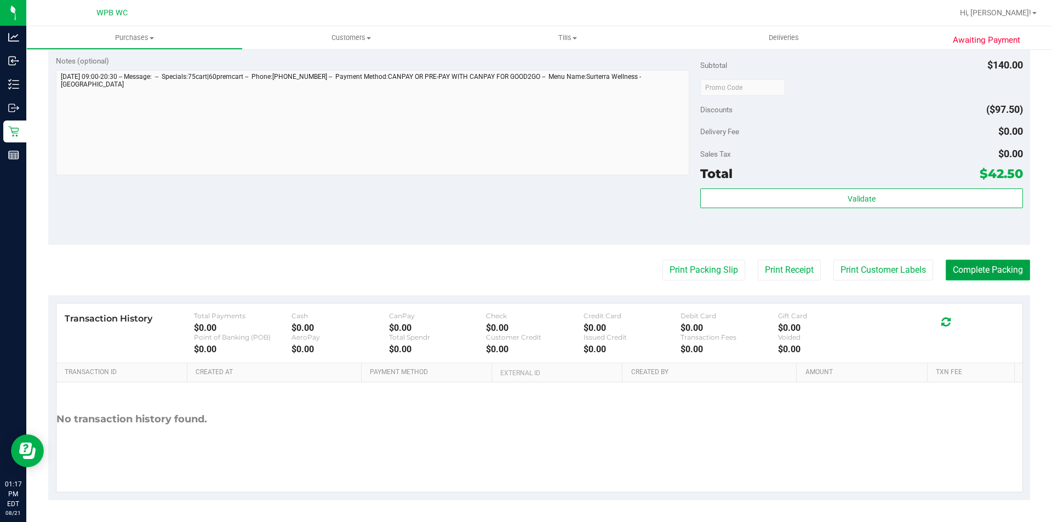
click at [967, 269] on button "Complete Packing" at bounding box center [988, 270] width 84 height 21
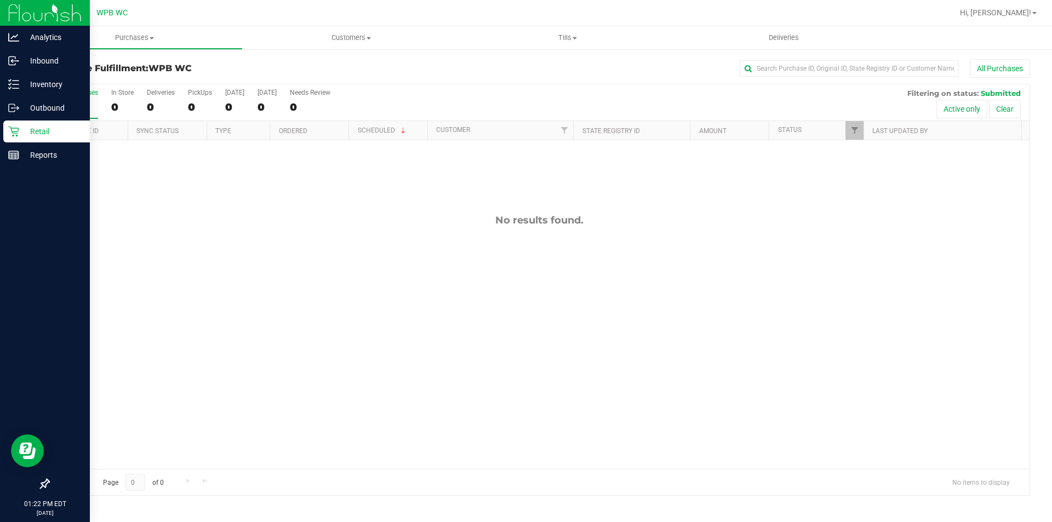
click at [21, 130] on p "Retail" at bounding box center [52, 131] width 66 height 13
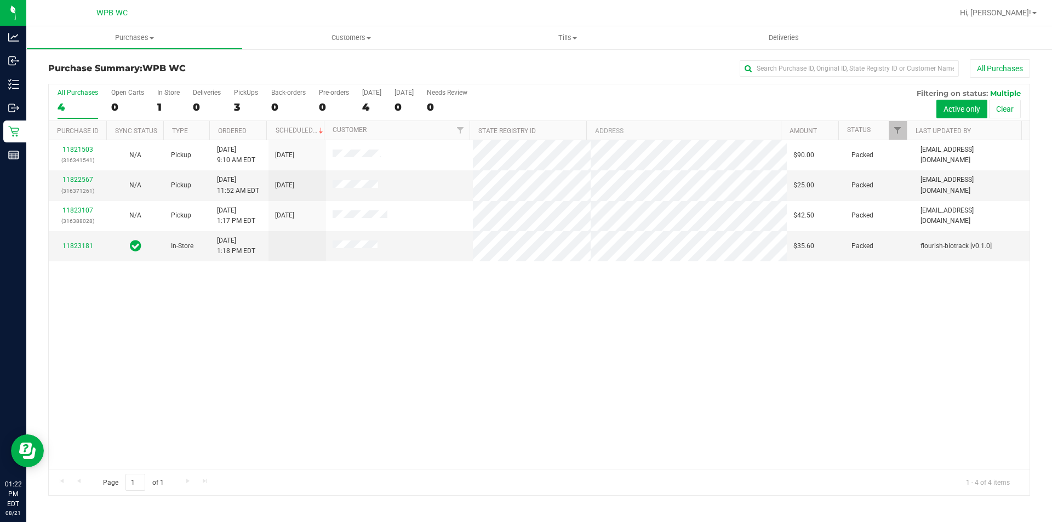
click at [915, 312] on div "11821503 (316341541) N/A Pickup [DATE] 9:10 AM EDT 8/21/2025 $90.00 Packed [EMA…" at bounding box center [539, 304] width 981 height 329
click at [401, 372] on div "11821503 (316341541) N/A Pickup [DATE] 9:10 AM EDT 8/21/2025 $90.00 Packed [EMA…" at bounding box center [539, 304] width 981 height 329
click at [82, 238] on link "11823406" at bounding box center [77, 241] width 31 height 8
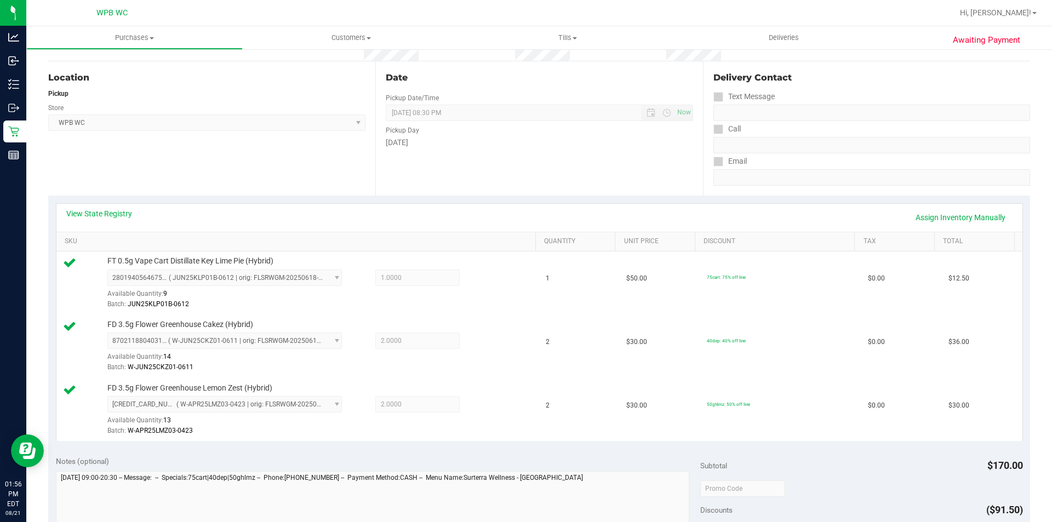
scroll to position [329, 0]
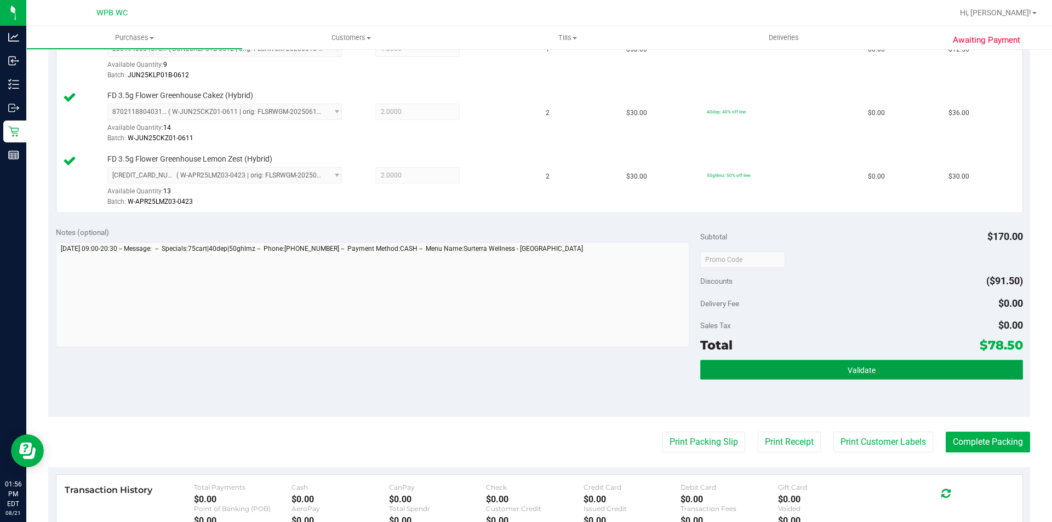
click at [819, 363] on button "Validate" at bounding box center [861, 370] width 322 height 20
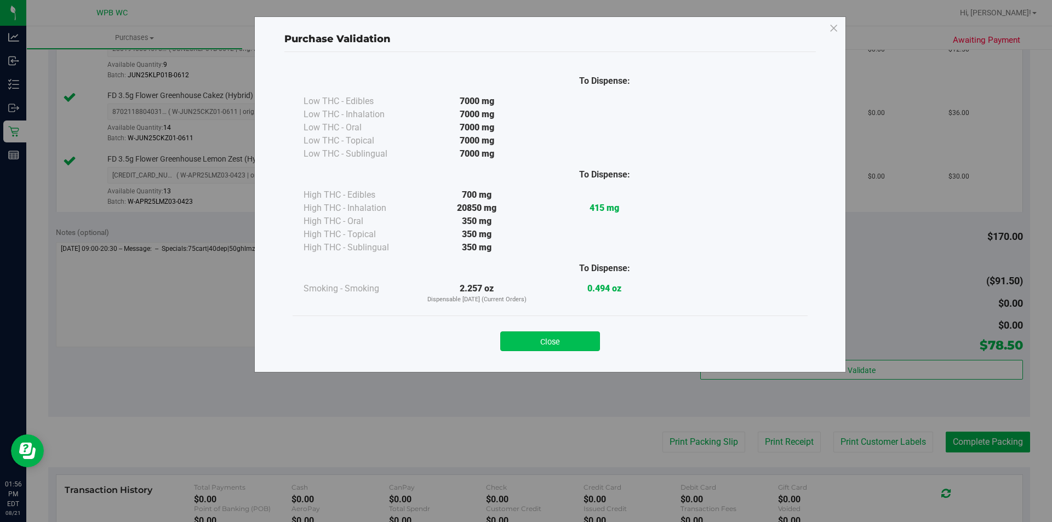
click at [584, 339] on button "Close" at bounding box center [550, 341] width 100 height 20
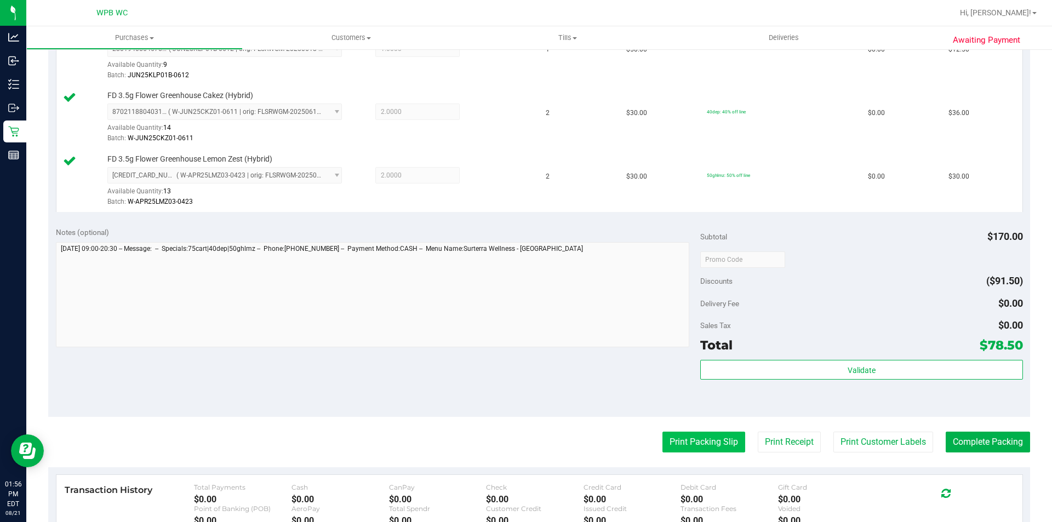
click at [688, 439] on button "Print Packing Slip" at bounding box center [703, 442] width 83 height 21
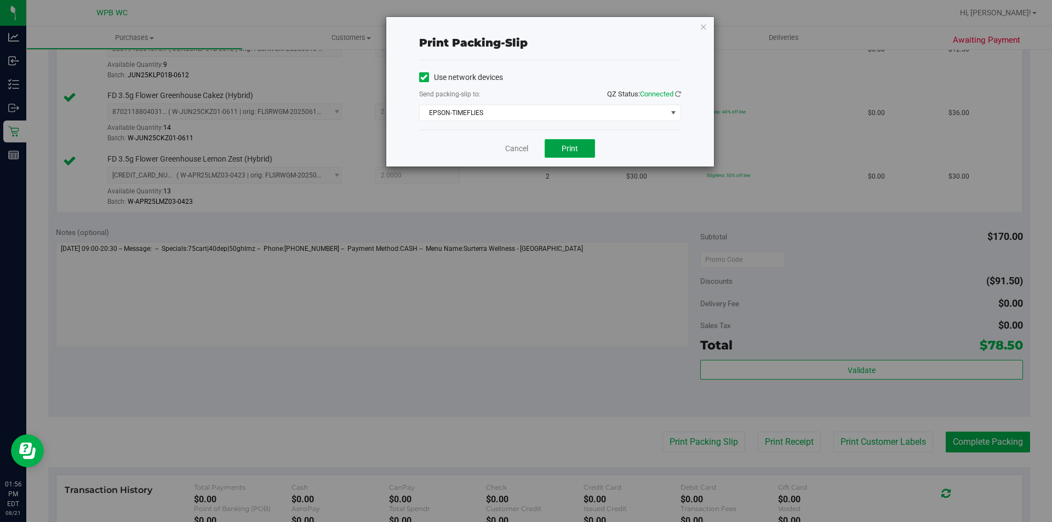
click at [566, 148] on span "Print" at bounding box center [570, 148] width 16 height 9
click at [520, 150] on link "Cancel" at bounding box center [516, 149] width 23 height 12
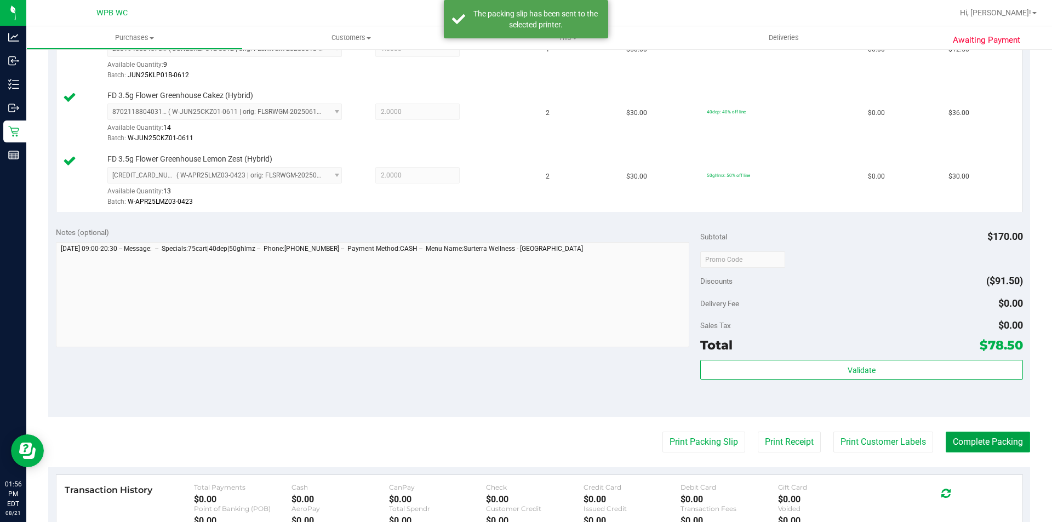
click at [980, 442] on button "Complete Packing" at bounding box center [988, 442] width 84 height 21
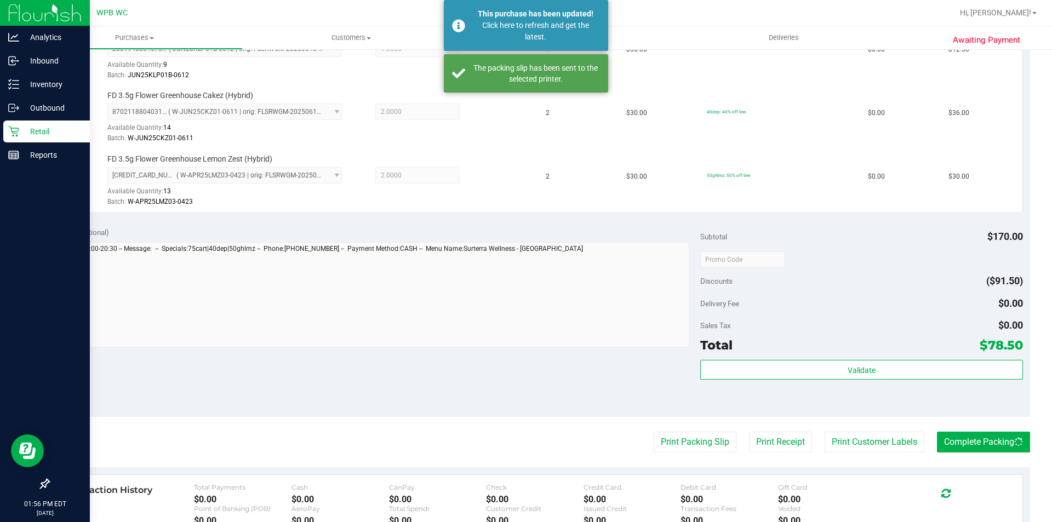
click at [10, 133] on icon at bounding box center [13, 131] width 11 height 11
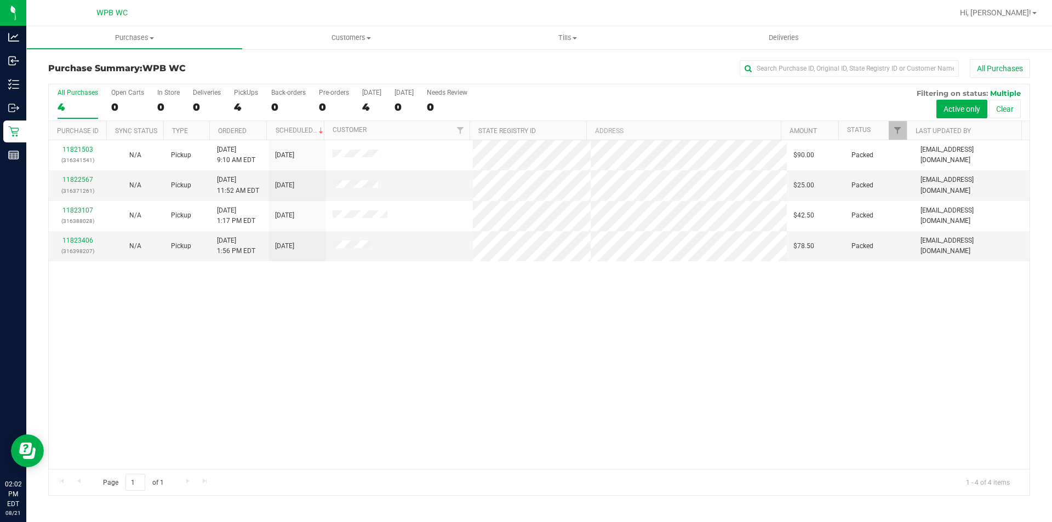
click at [722, 304] on div "11821503 (316341541) N/A Pickup [DATE] 9:10 AM EDT 8/21/2025 $90.00 Packed [EMA…" at bounding box center [539, 304] width 981 height 329
click at [617, 78] on div "Purchase Summary: WPB WC All Purchases" at bounding box center [539, 71] width 982 height 24
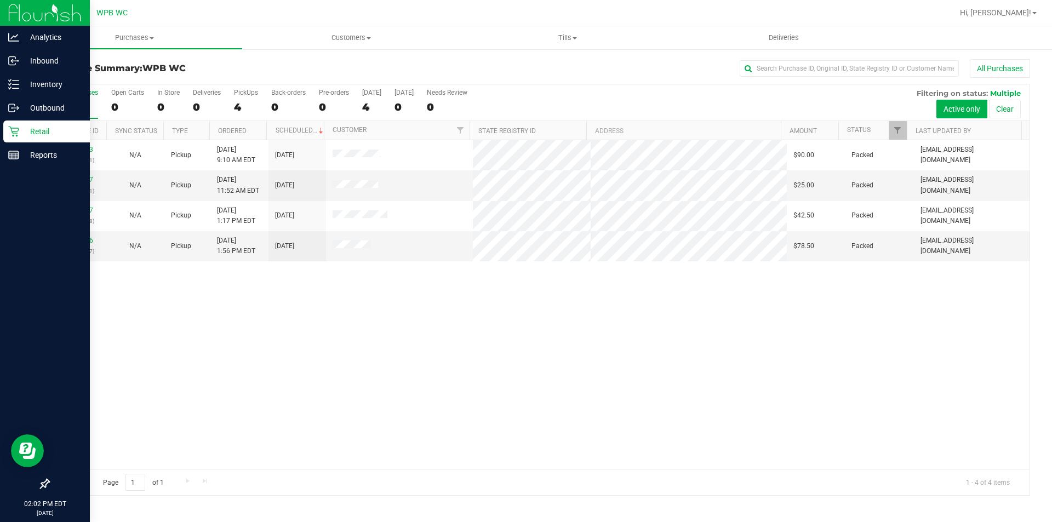
click at [8, 133] on div "Retail" at bounding box center [46, 132] width 87 height 22
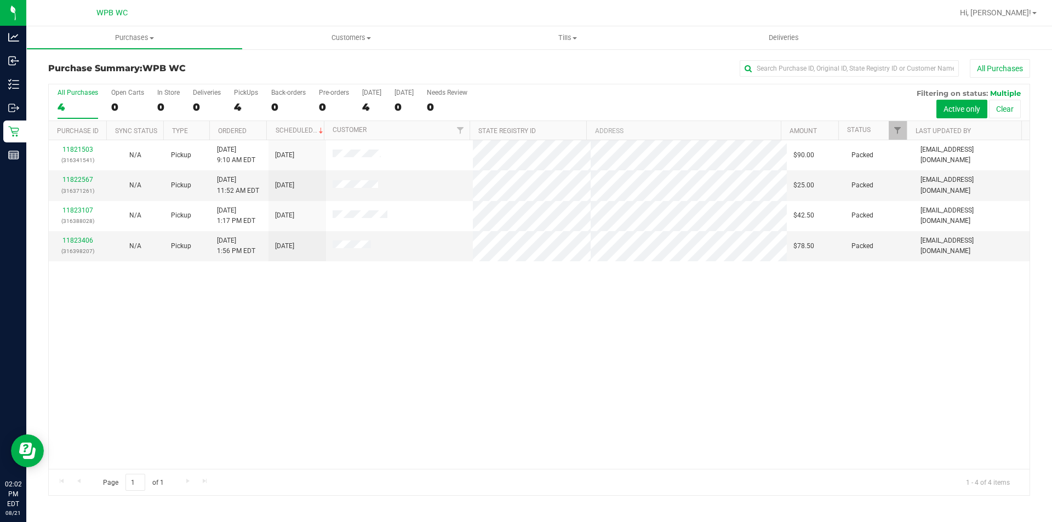
click at [663, 302] on div "11821503 (316341541) N/A Pickup [DATE] 9:10 AM EDT 8/21/2025 $90.00 Packed [EMA…" at bounding box center [539, 304] width 981 height 329
